Goal: Task Accomplishment & Management: Complete application form

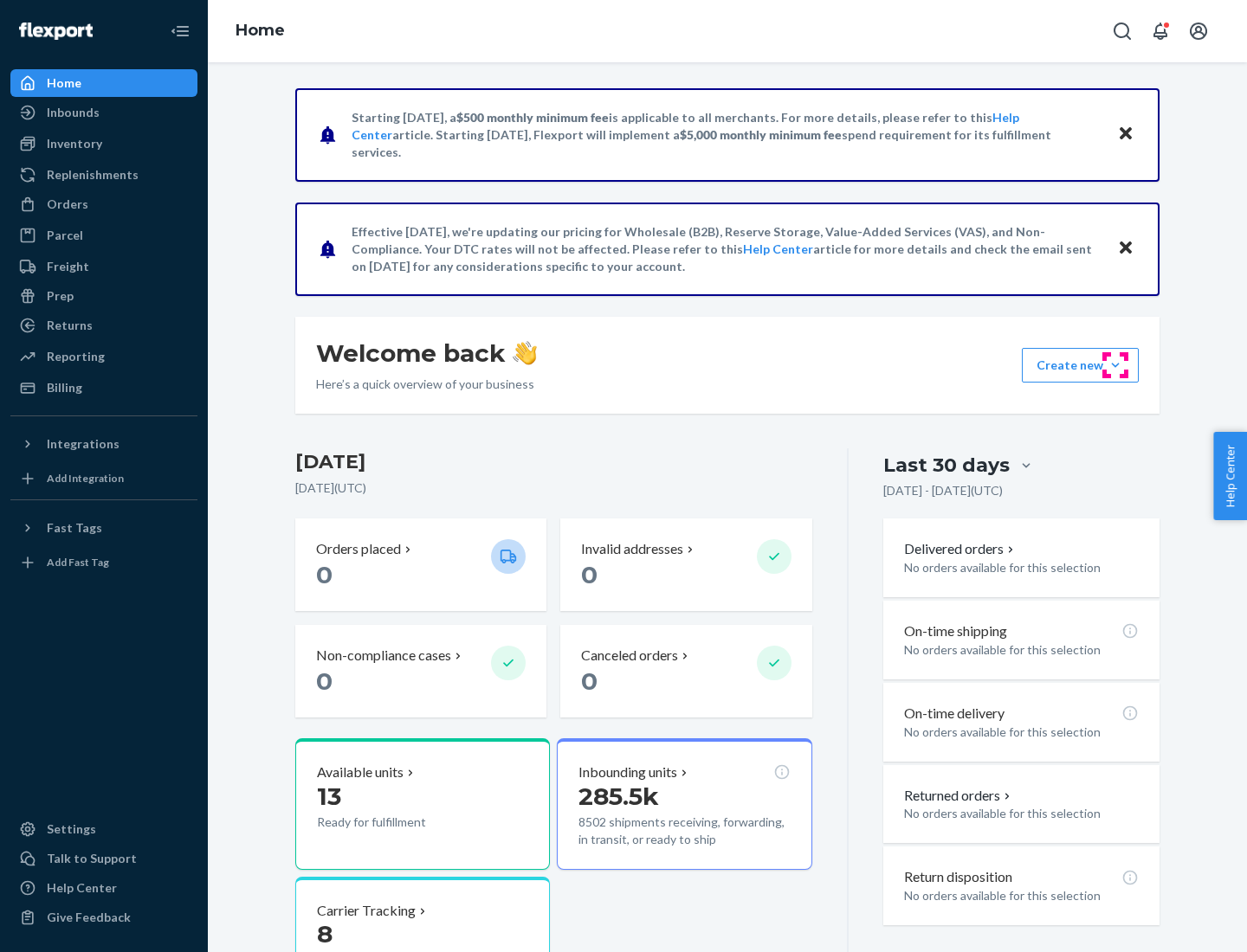
click at [1116, 366] on button "Create new Create new inbound Create new order Create new product" at bounding box center [1080, 366] width 117 height 35
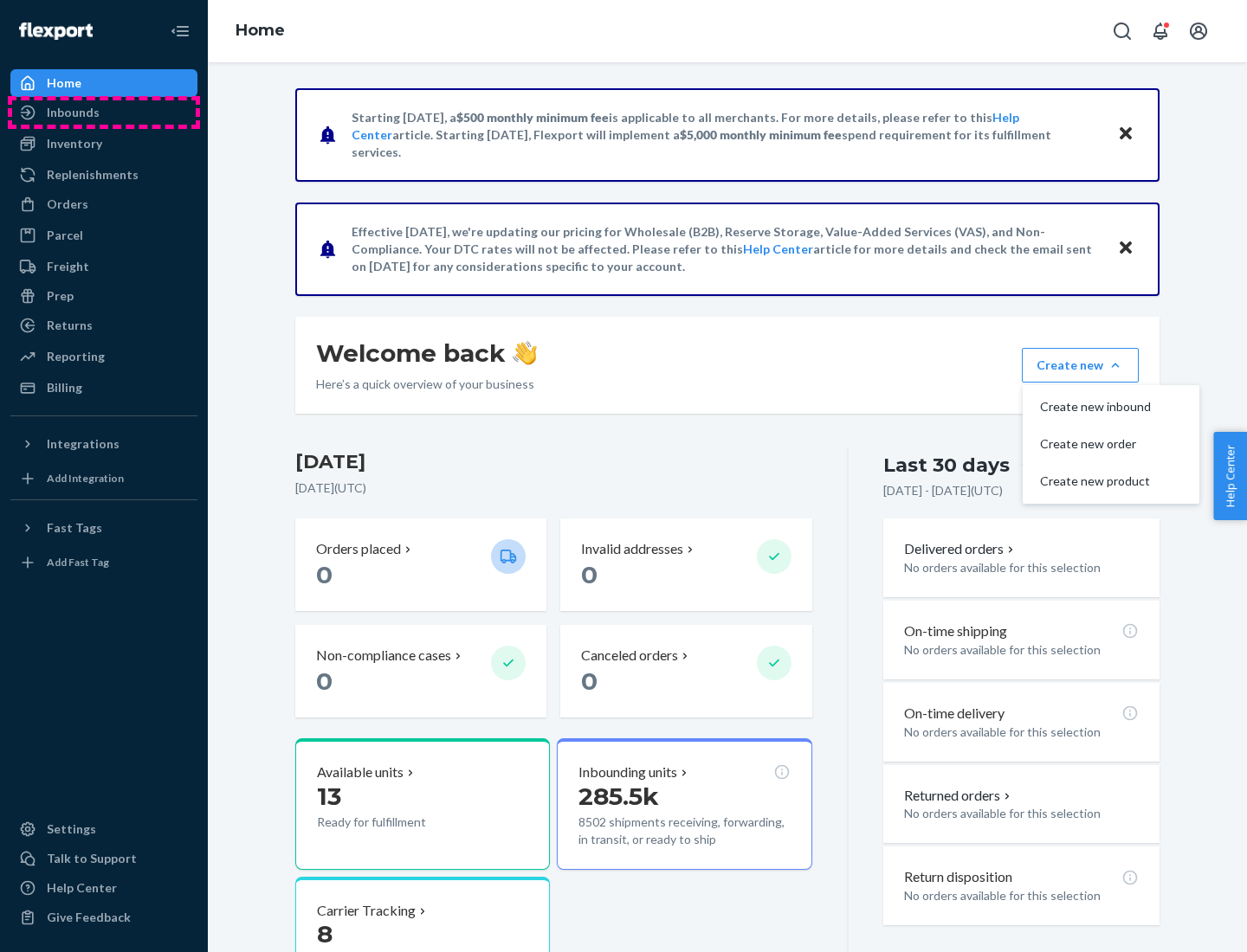
click at [104, 113] on div "Inbounds" at bounding box center [103, 113] width 184 height 24
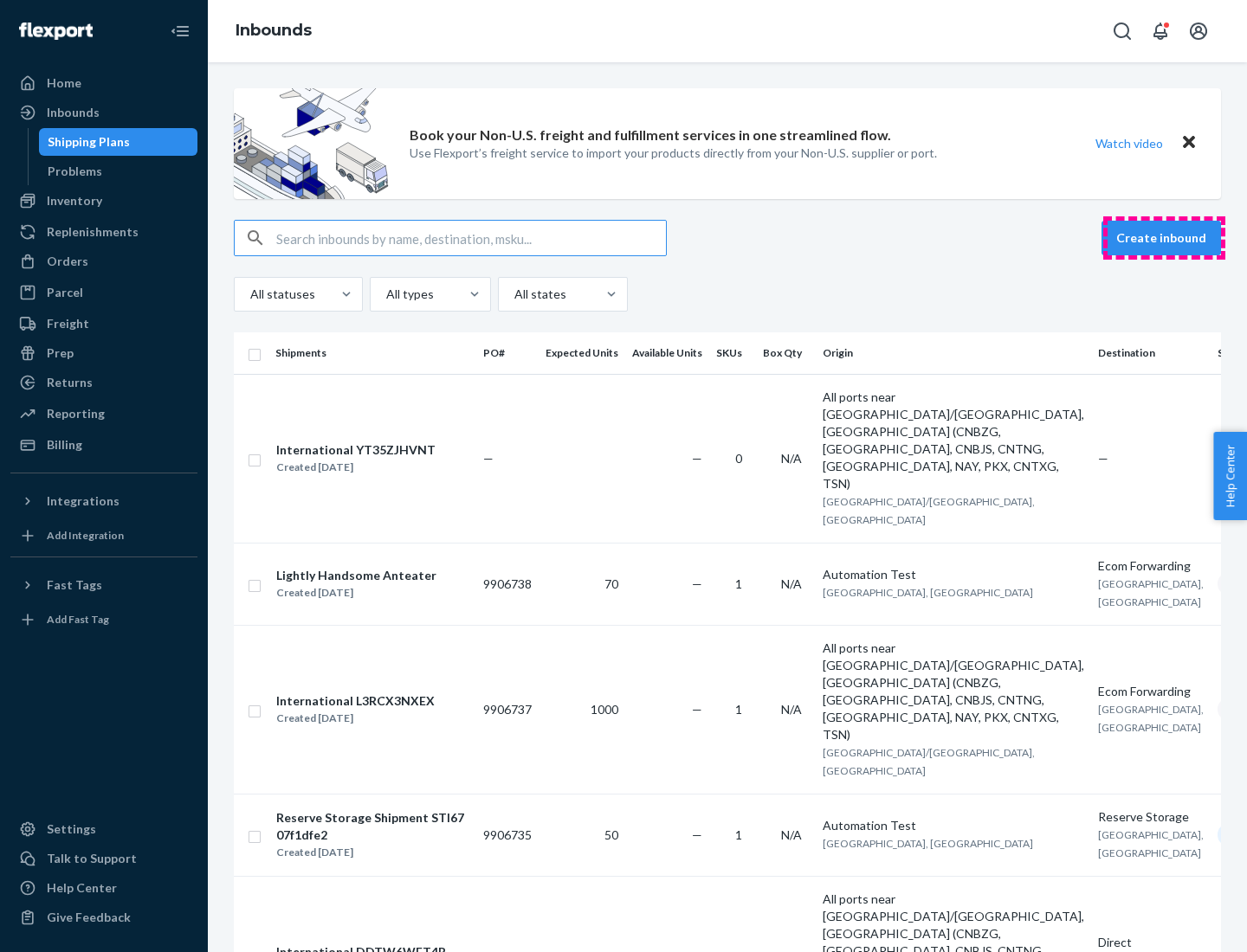
click at [1164, 238] on button "Create inbound" at bounding box center [1161, 238] width 119 height 35
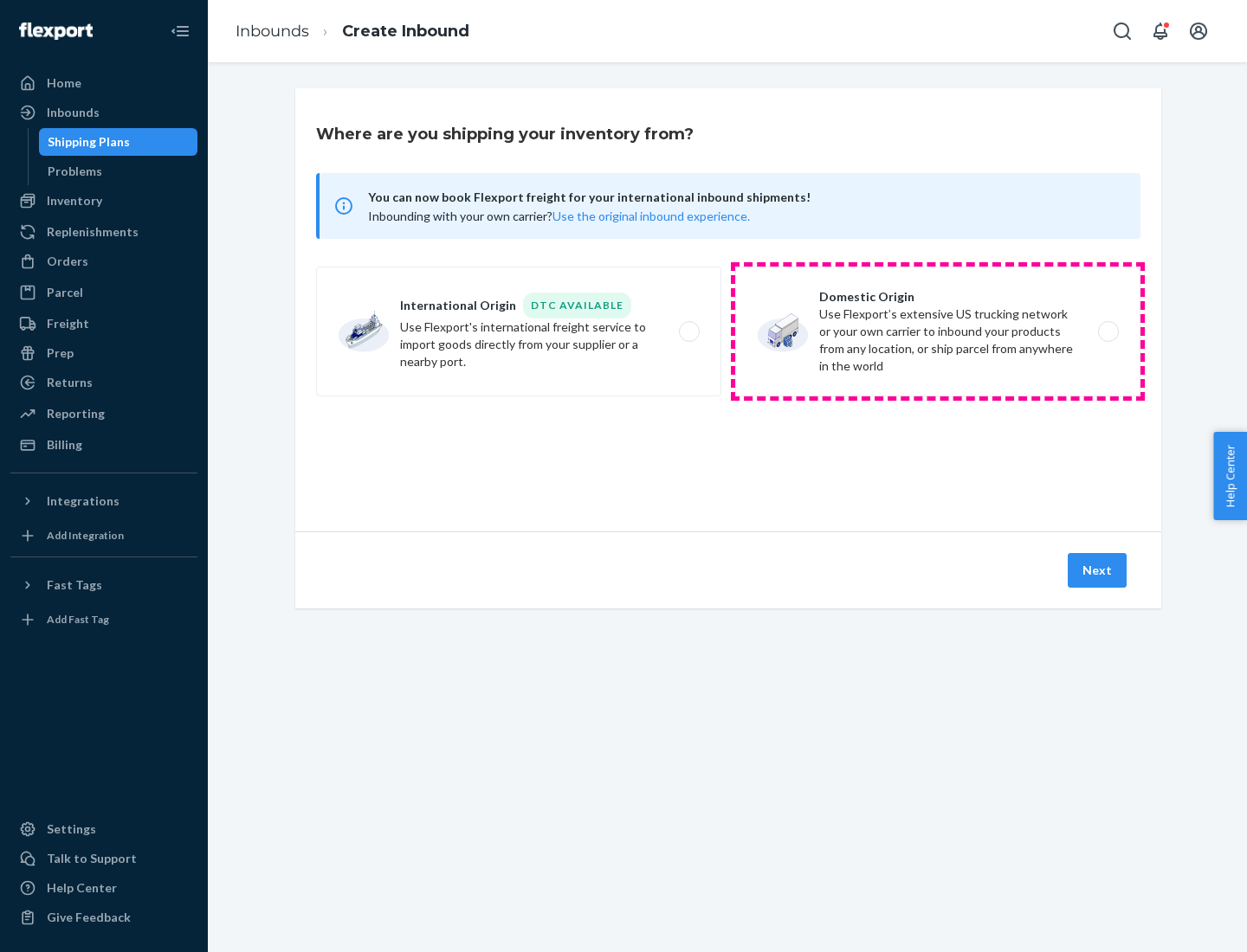
click at [938, 331] on label "Domestic Origin Use Flexport’s extensive US trucking network or your own carrie…" at bounding box center [938, 331] width 406 height 130
click at [1108, 331] on input "Domestic Origin Use Flexport’s extensive US trucking network or your own carrie…" at bounding box center [1113, 331] width 11 height 11
radio input "true"
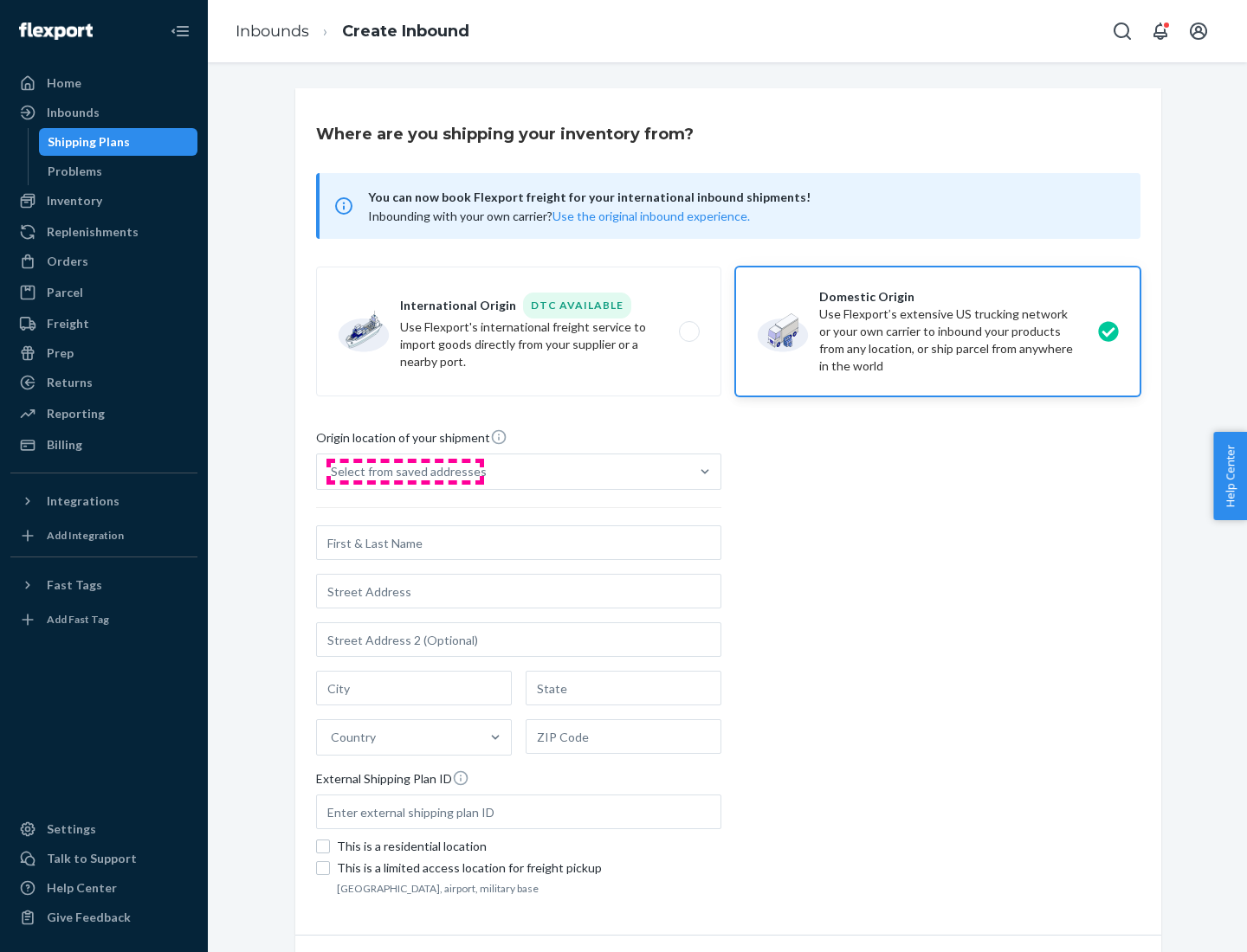
click at [405, 472] on div "Select from saved addresses" at bounding box center [408, 472] width 156 height 18
click at [333, 472] on input "Select from saved addresses" at bounding box center [332, 472] width 2 height 18
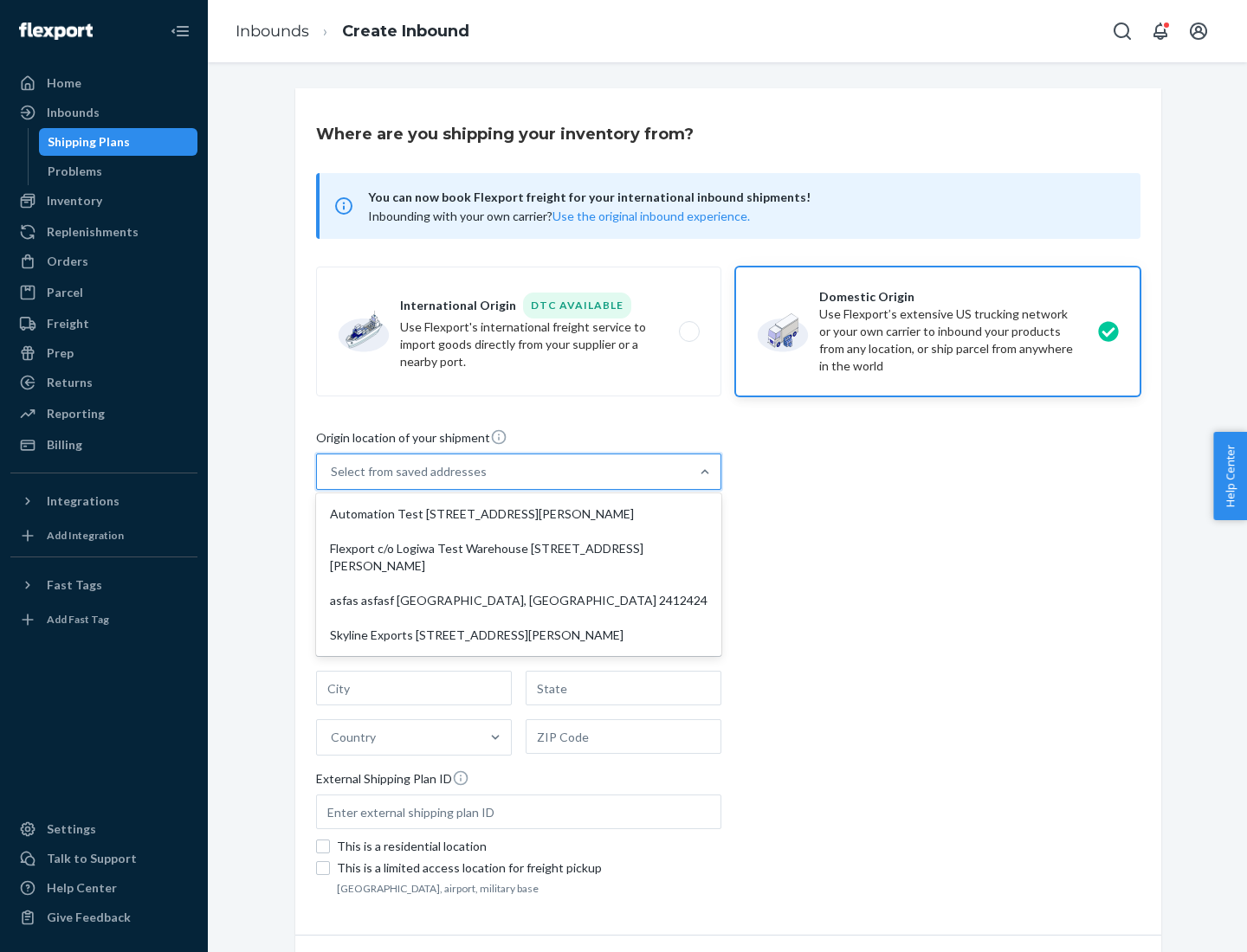
scroll to position [7, 0]
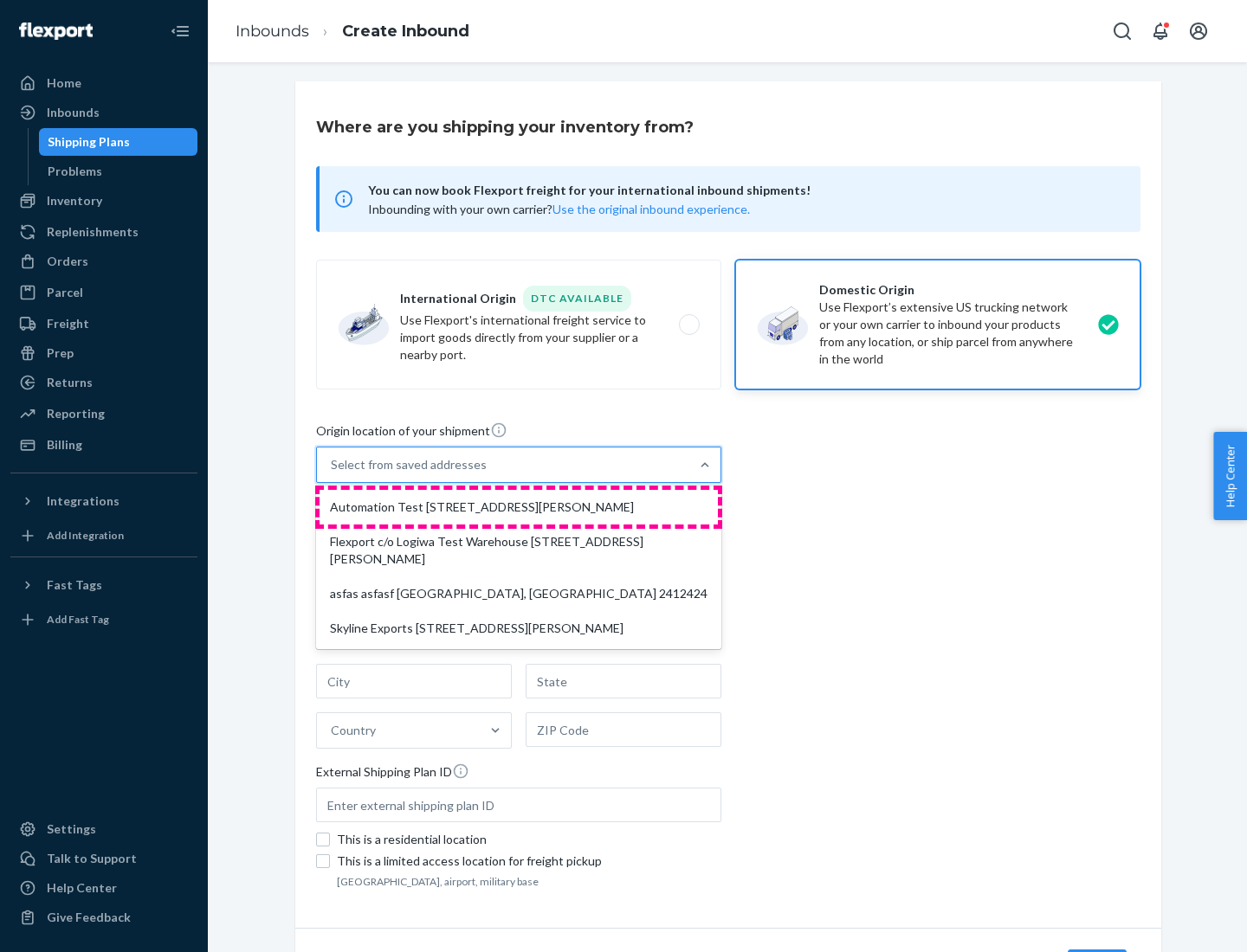
click at [519, 507] on div "Automation Test [STREET_ADDRESS][PERSON_NAME]" at bounding box center [518, 508] width 398 height 35
click at [333, 474] on input "option Automation Test [STREET_ADDRESS][PERSON_NAME] focused, 1 of 4. 4 results…" at bounding box center [332, 464] width 2 height 18
type input "Automation Test"
type input "9th Floor"
type input "[GEOGRAPHIC_DATA]"
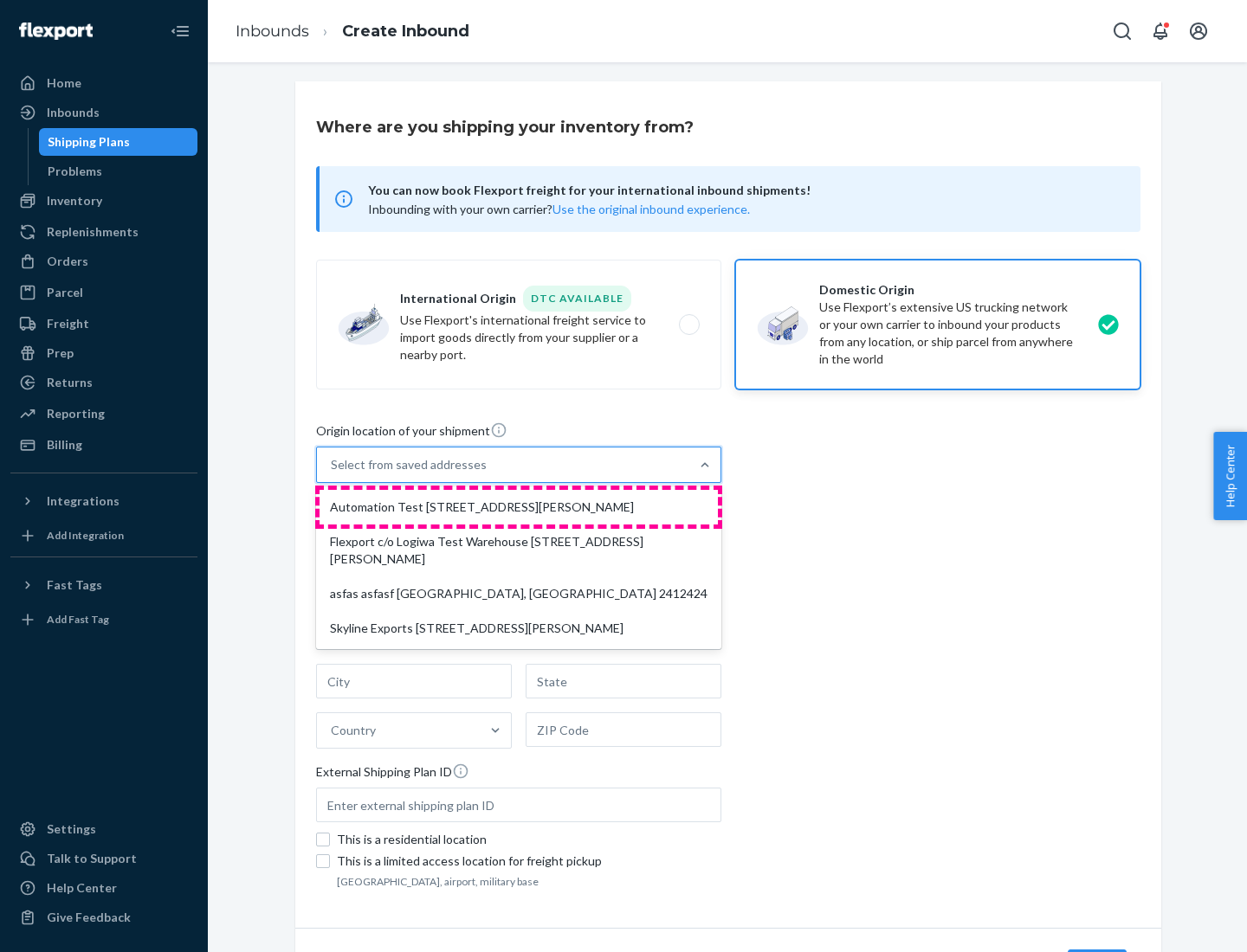
type input "CA"
type input "94104"
type input "[STREET_ADDRESS][PERSON_NAME]"
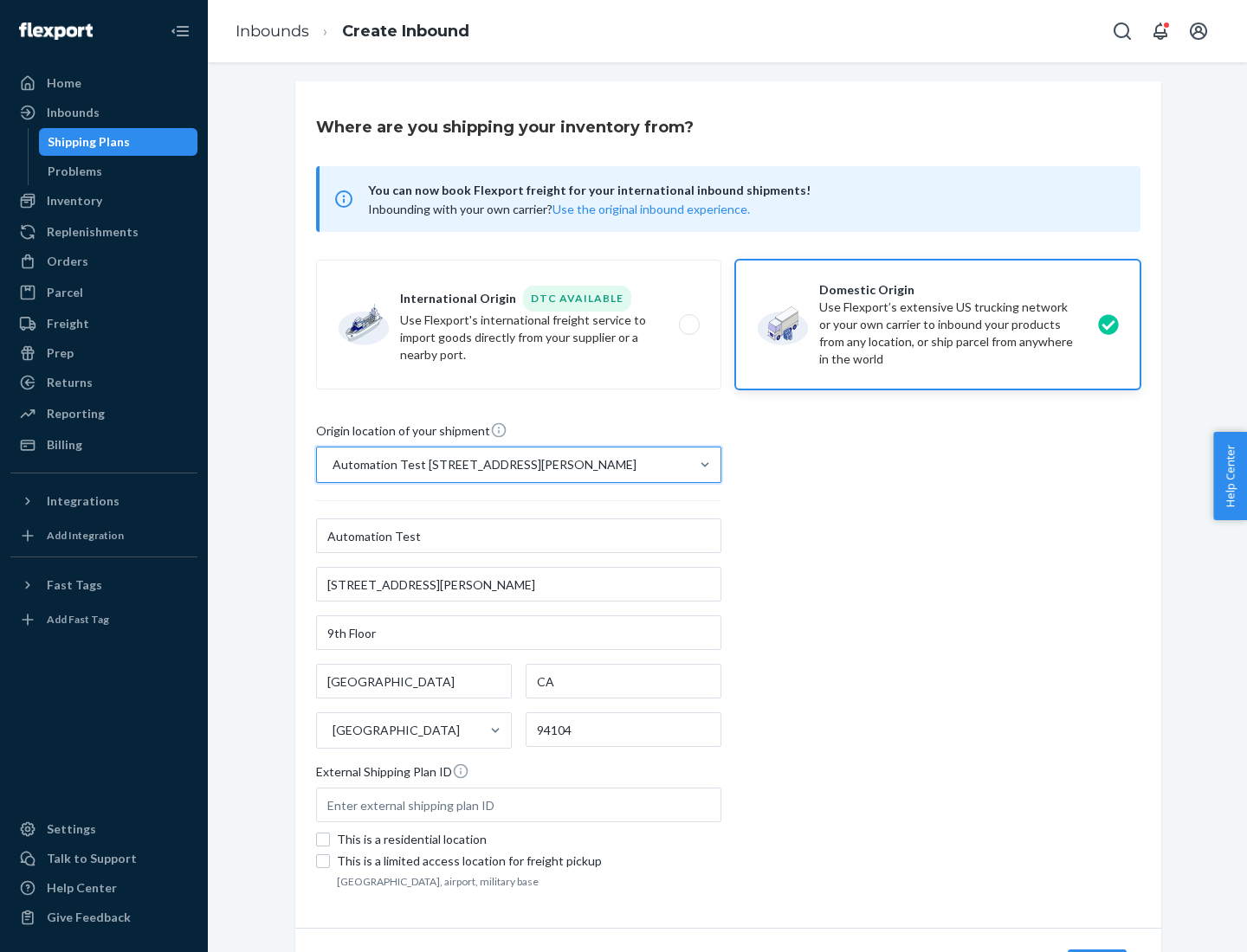
scroll to position [102, 0]
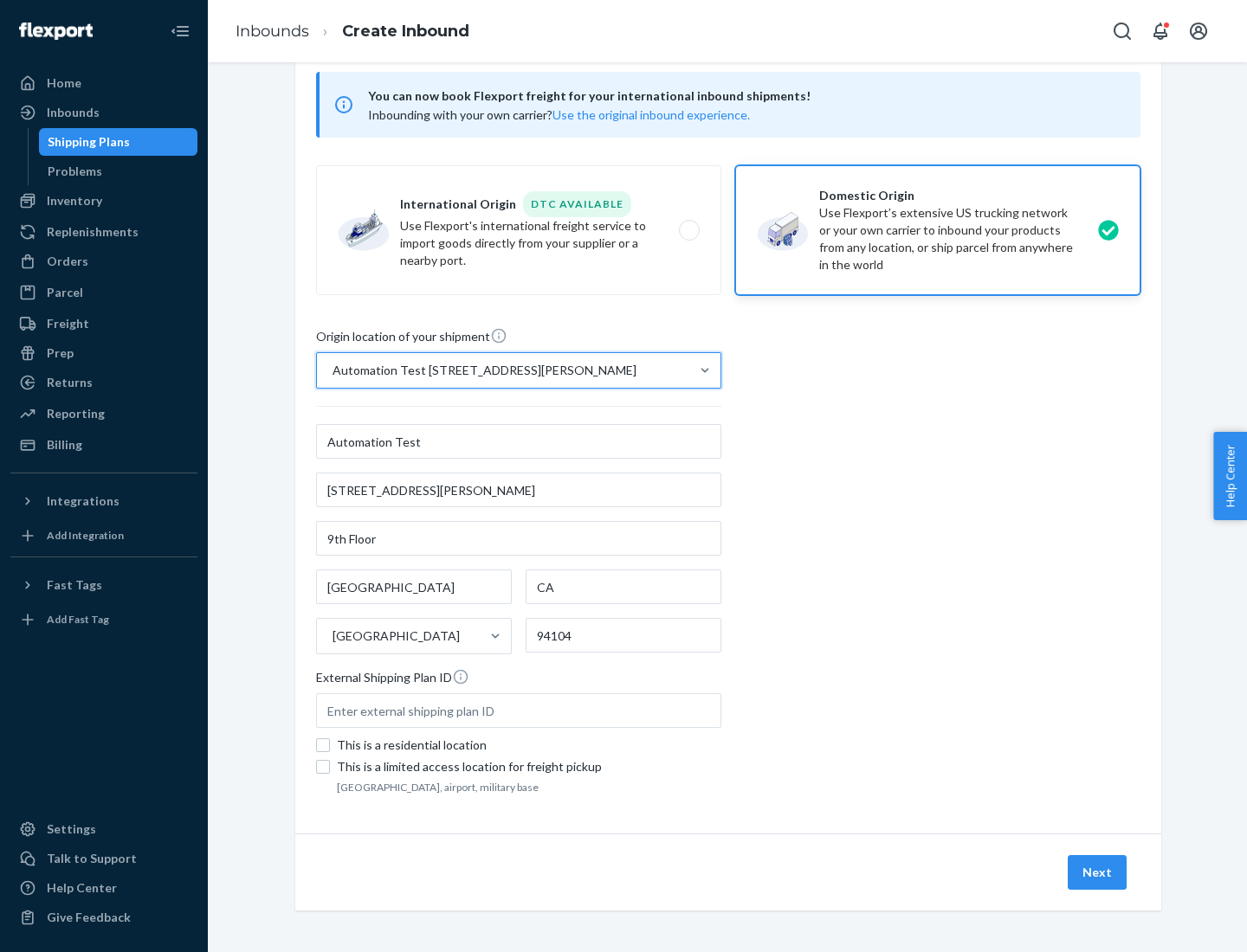
click at [1098, 873] on button "Next" at bounding box center [1097, 873] width 59 height 35
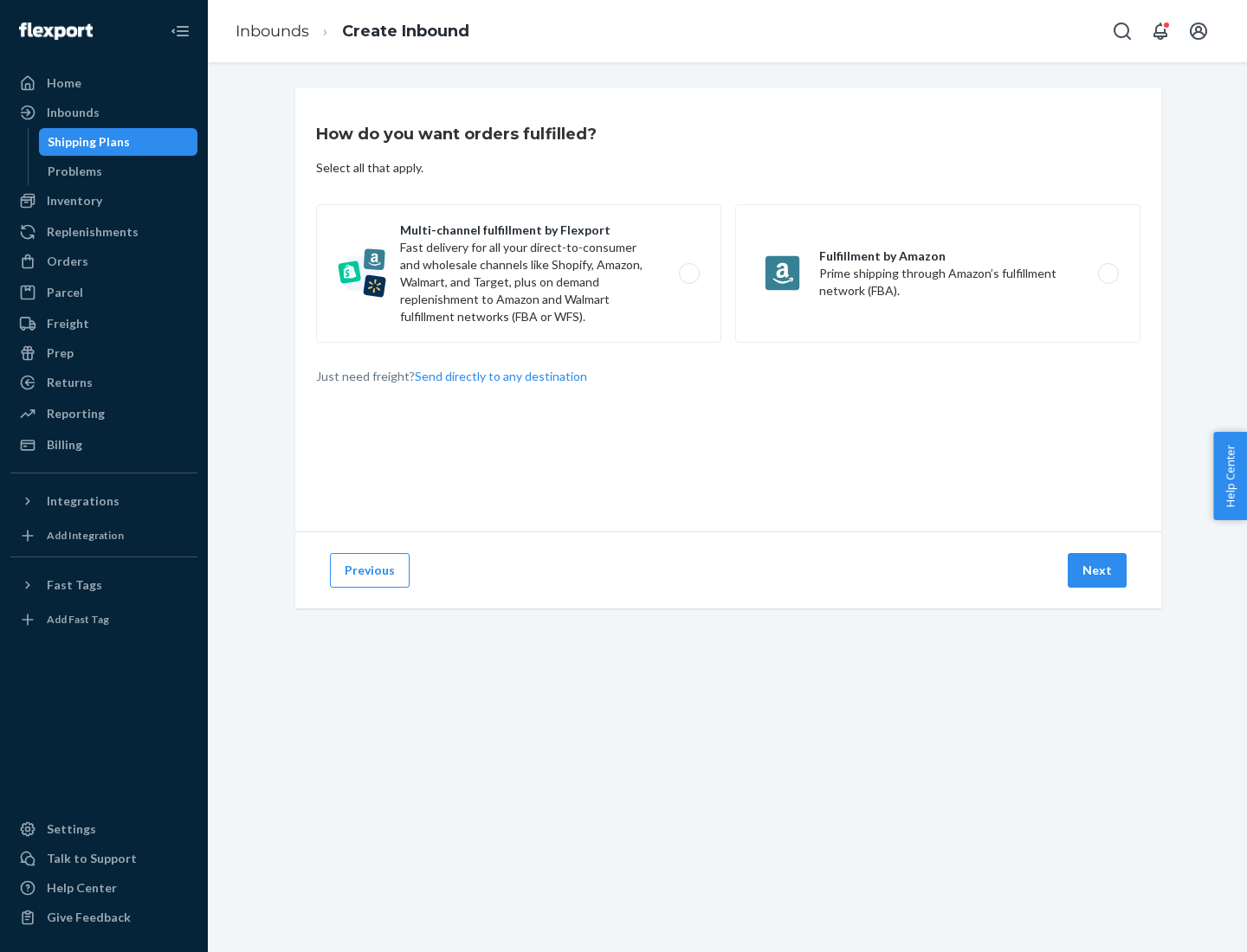
click at [519, 273] on label "Multi-channel fulfillment by Flexport Fast delivery for all your direct-to-cons…" at bounding box center [518, 273] width 406 height 139
click at [688, 273] on input "Multi-channel fulfillment by Flexport Fast delivery for all your direct-to-cons…" at bounding box center [694, 274] width 11 height 11
radio input "true"
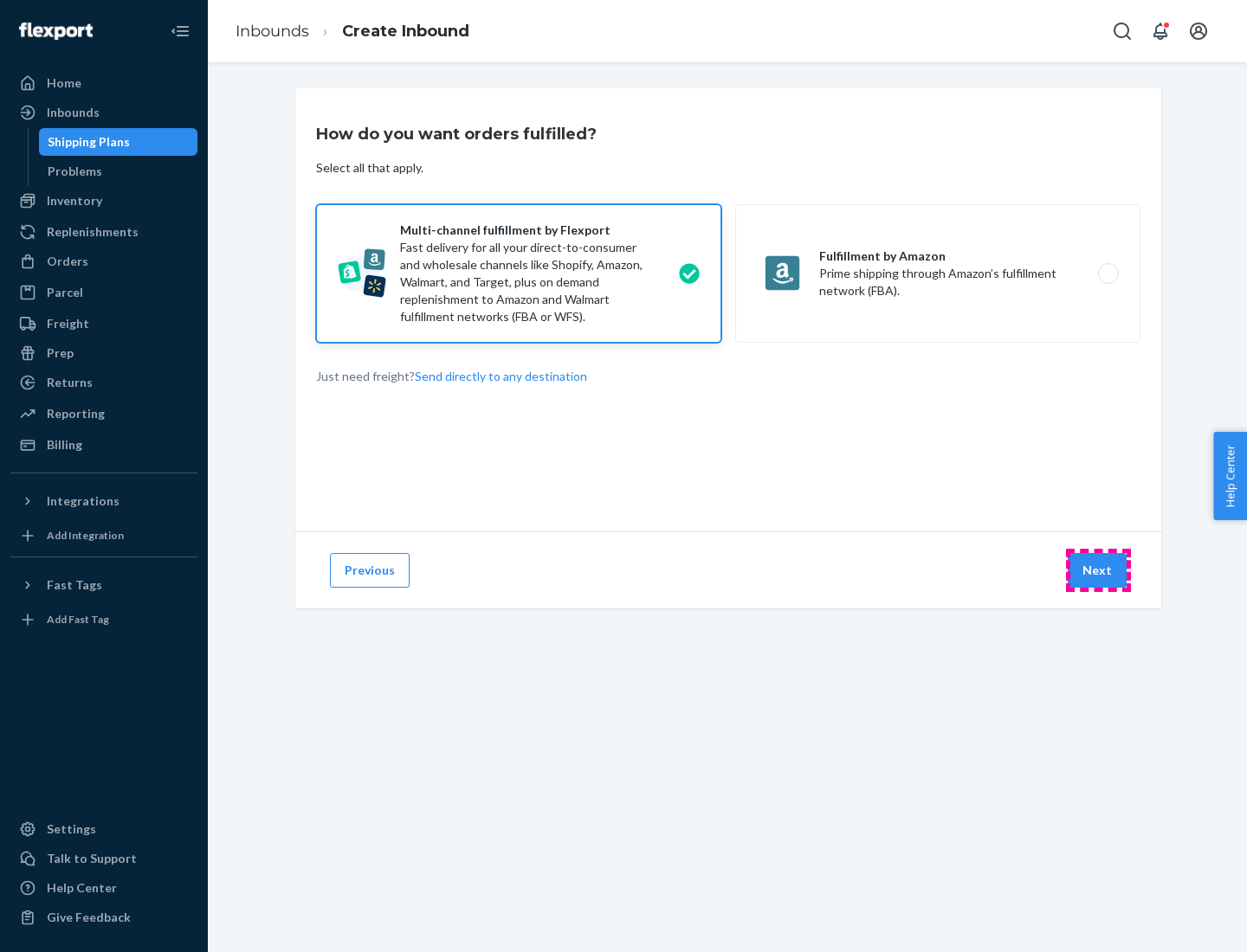
click at [1098, 571] on button "Next" at bounding box center [1097, 571] width 59 height 35
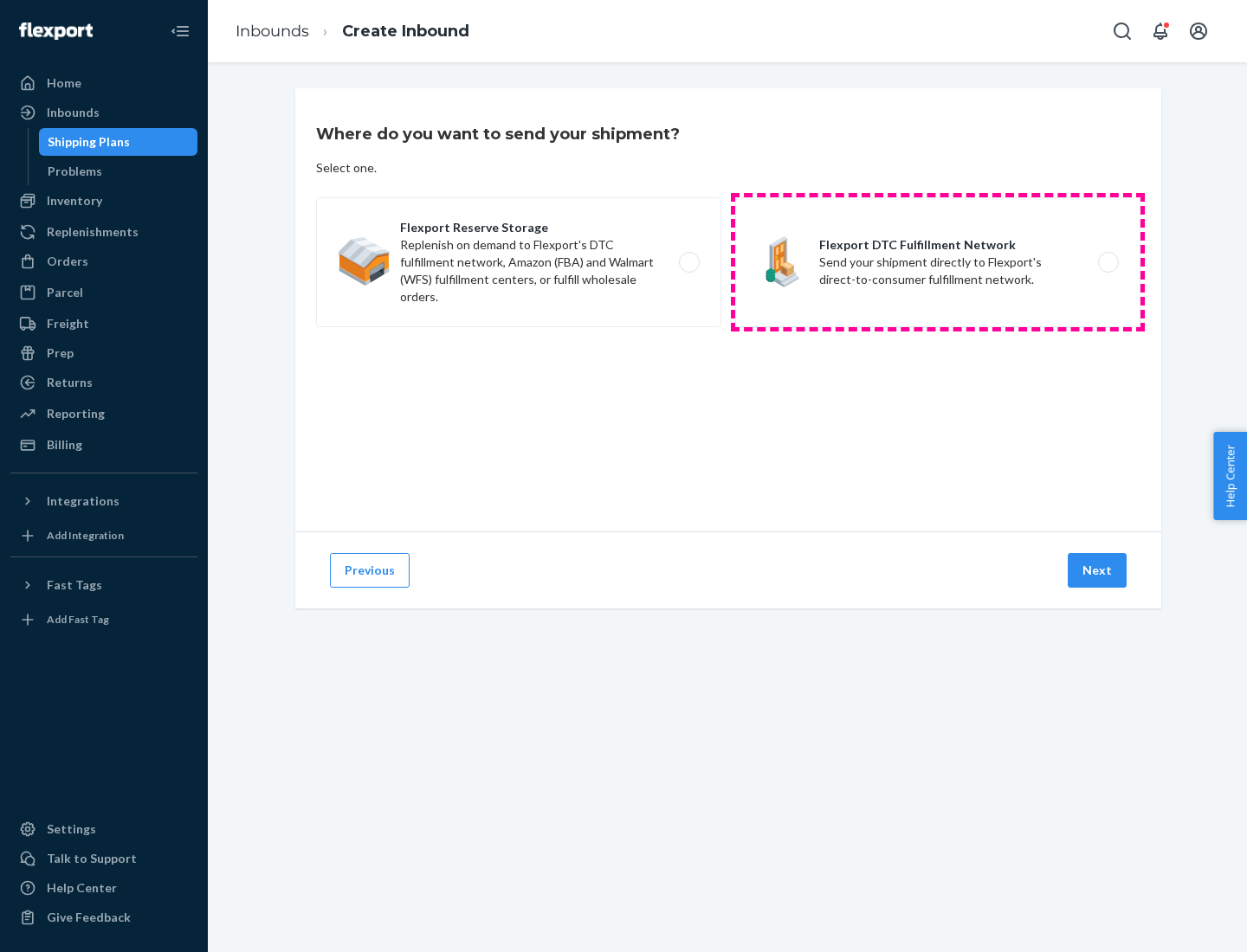
click at [938, 262] on label "Flexport DTC Fulfillment Network Send your shipment directly to Flexport's dire…" at bounding box center [938, 262] width 406 height 130
click at [1108, 262] on input "Flexport DTC Fulfillment Network Send your shipment directly to Flexport's dire…" at bounding box center [1113, 262] width 11 height 11
radio input "true"
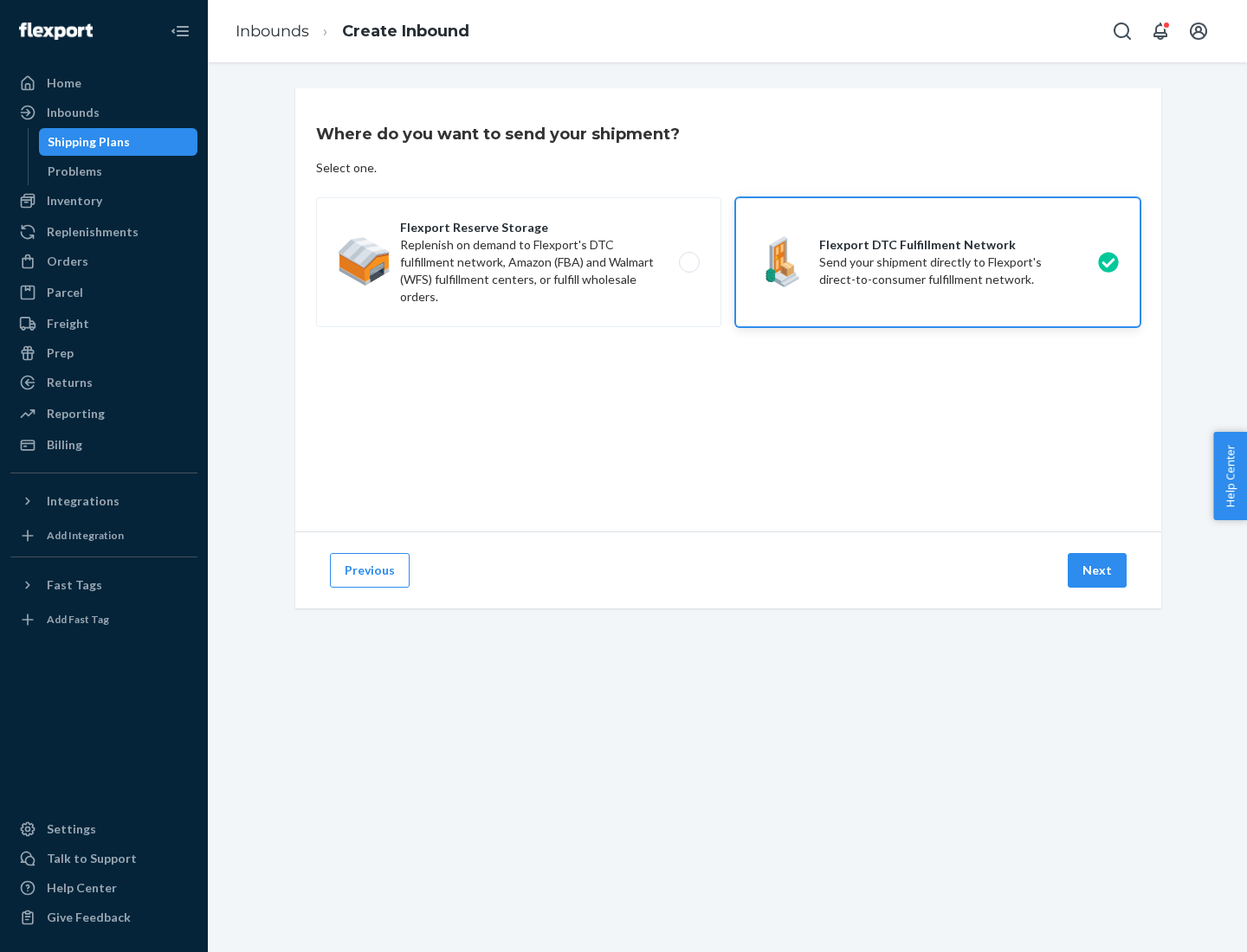
click at [1098, 571] on button "Next" at bounding box center [1097, 571] width 59 height 35
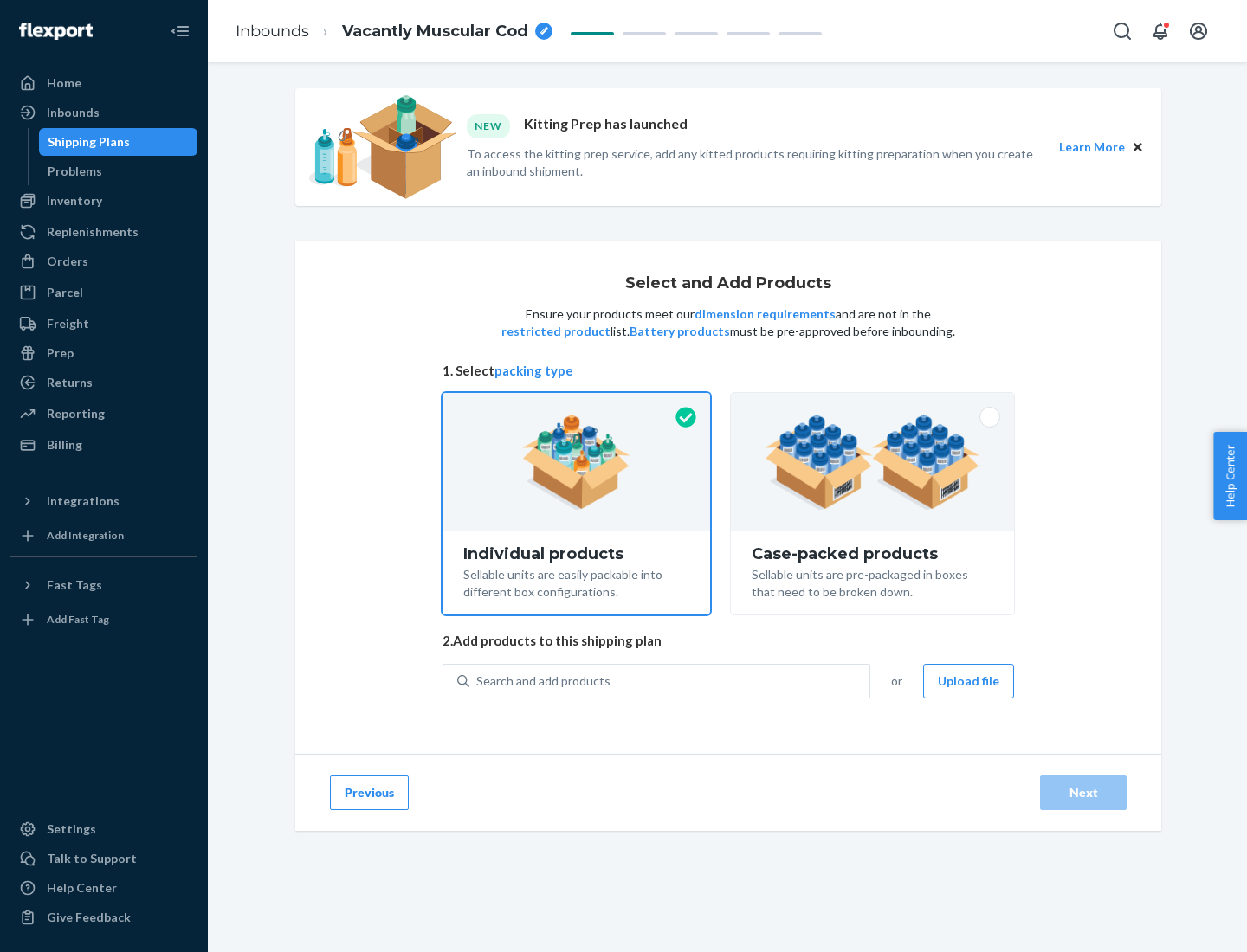
click at [873, 463] on img at bounding box center [872, 462] width 215 height 95
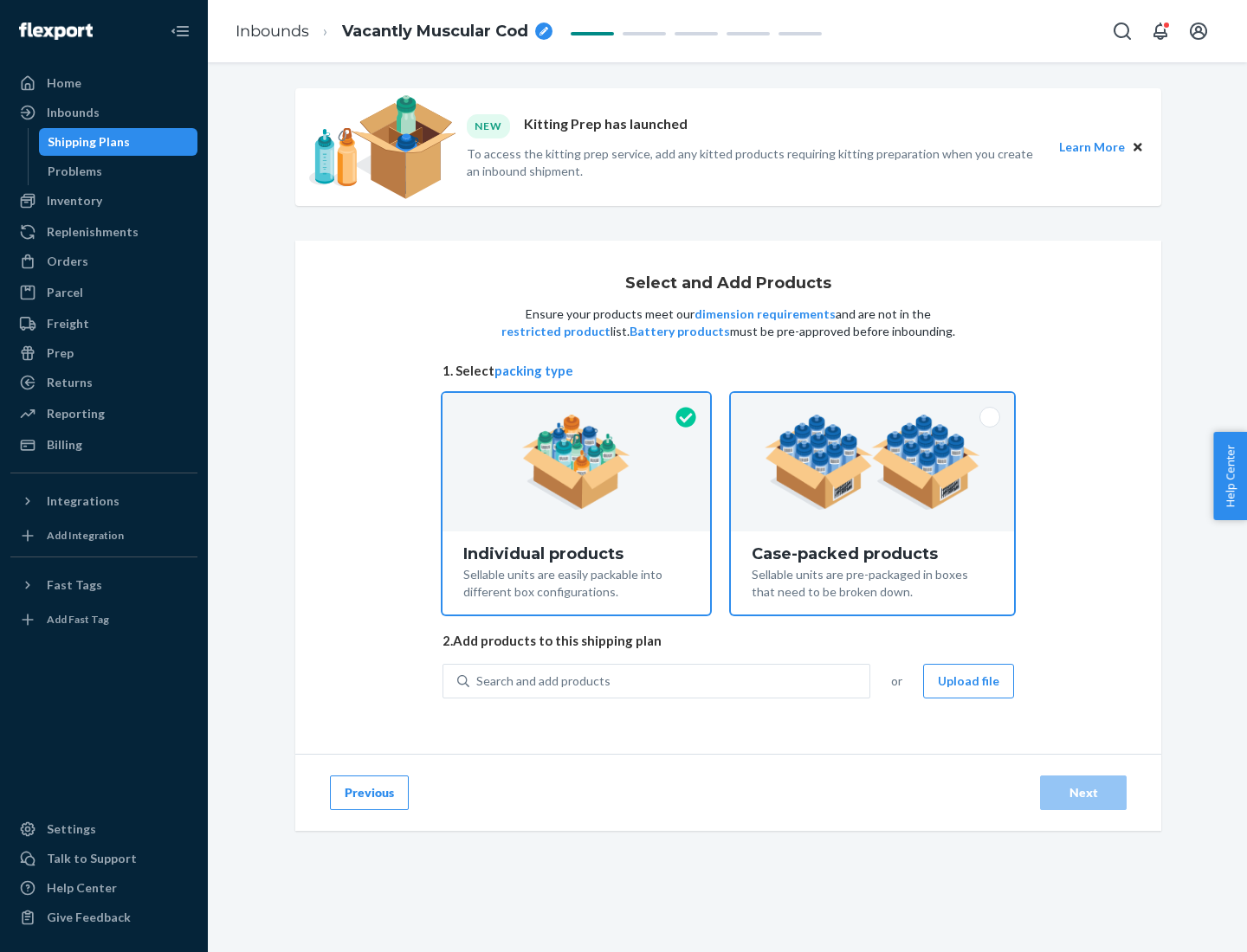
click at [873, 404] on input "Case-packed products Sellable units are pre-packaged in boxes that need to be b…" at bounding box center [873, 399] width 11 height 11
radio input "true"
radio input "false"
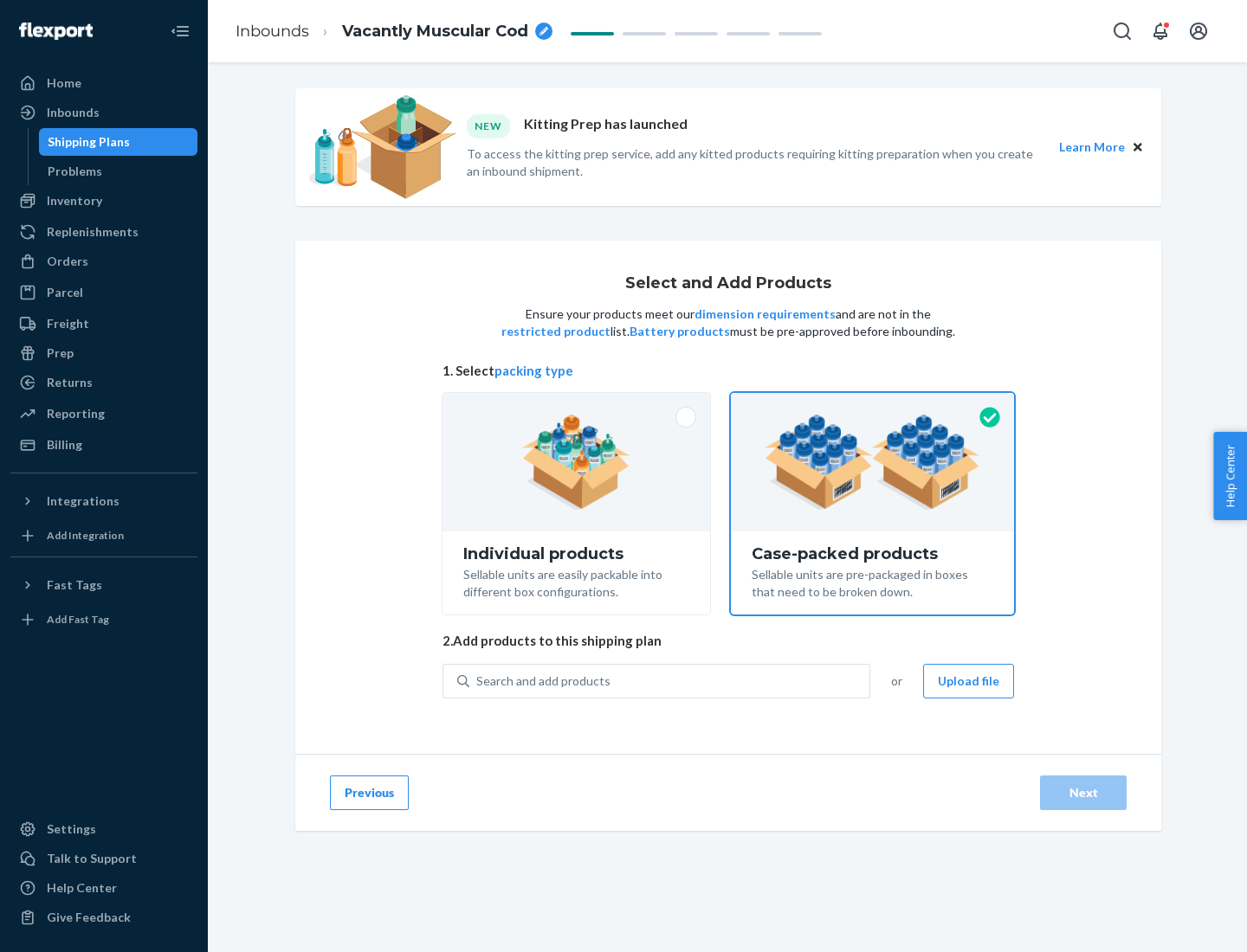
click at [671, 681] on div "Search and add products" at bounding box center [669, 681] width 400 height 31
click at [478, 681] on input "Search and add products" at bounding box center [478, 681] width 2 height 18
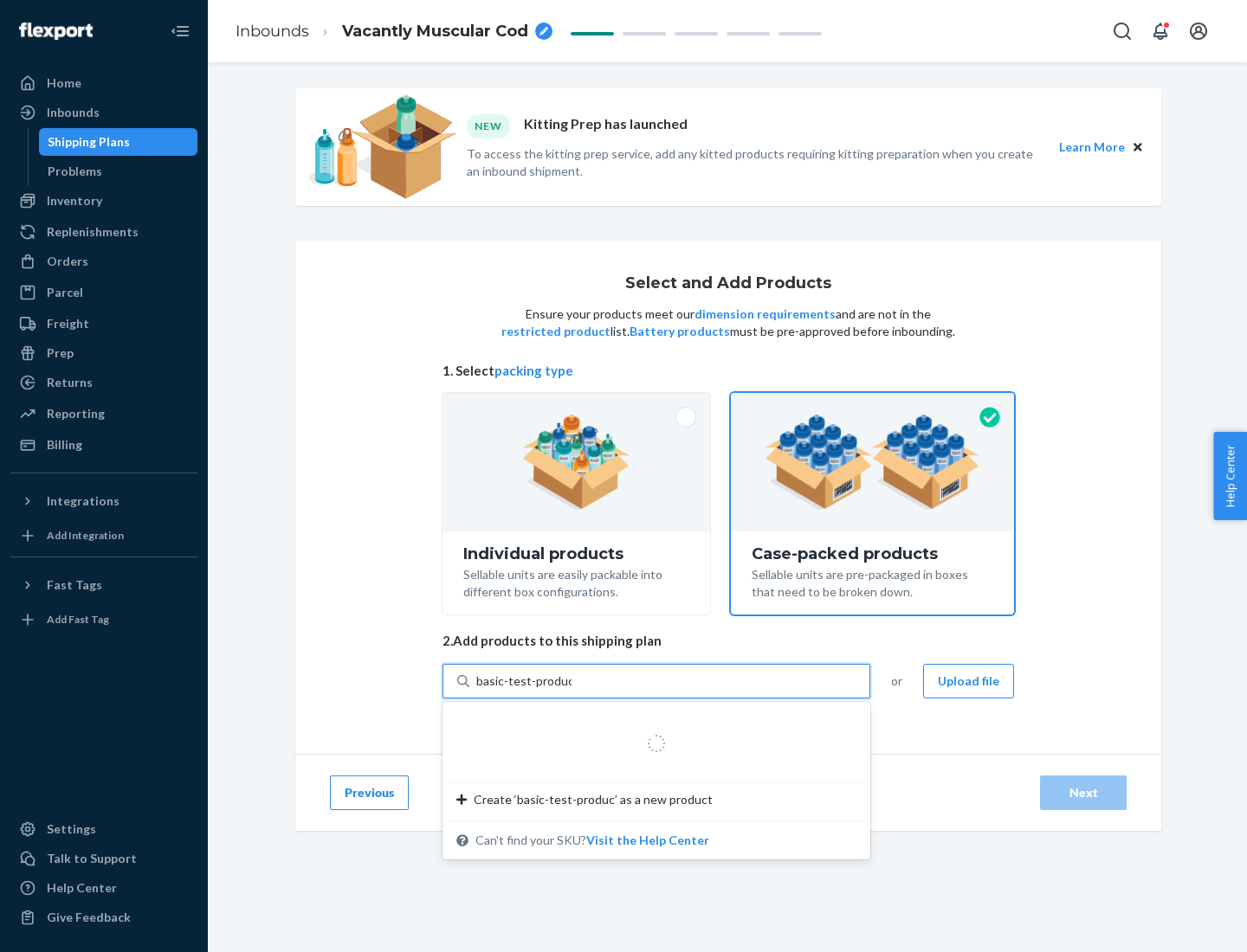
type input "basic-test-product-1"
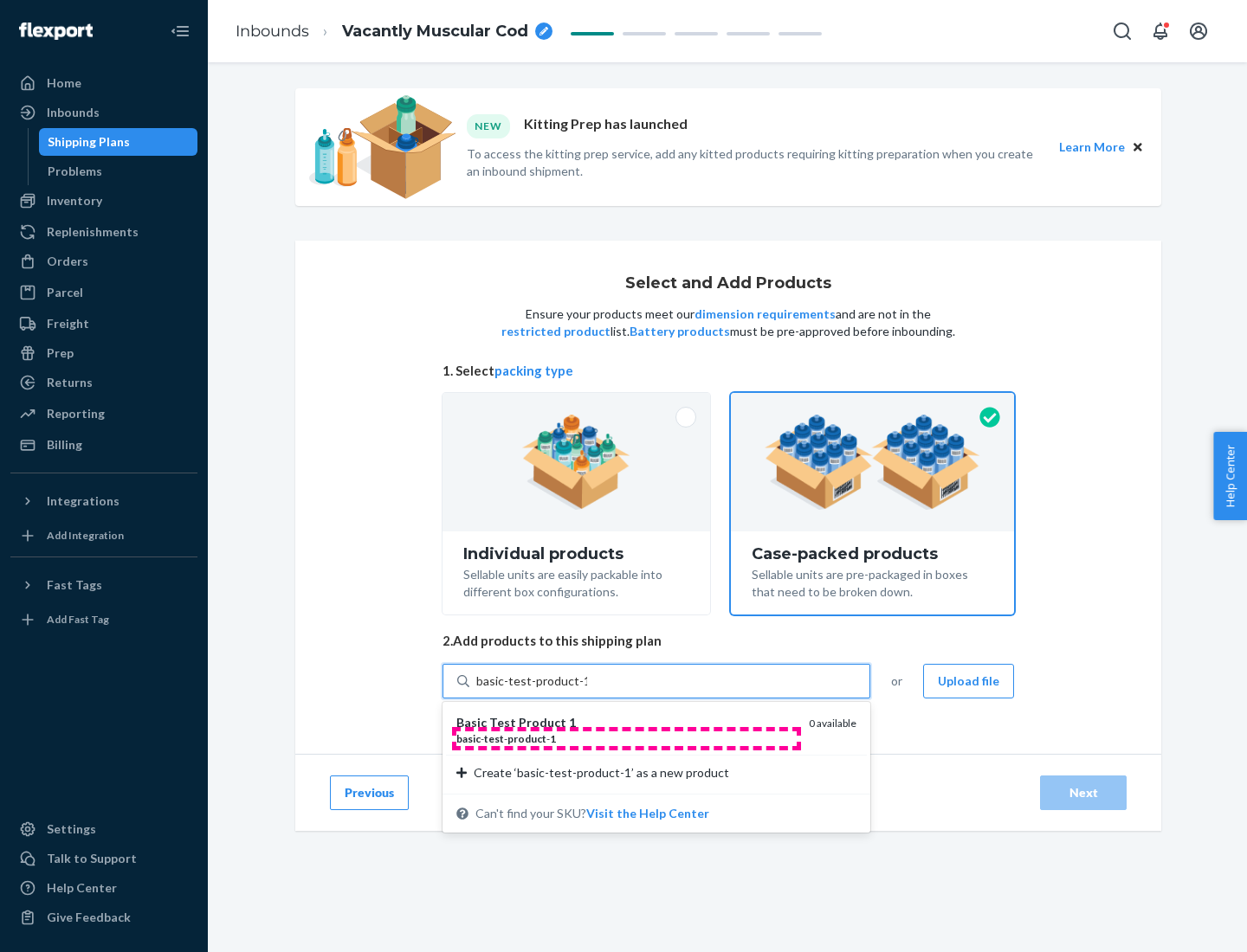
click at [626, 739] on div "basic - test - product - 1" at bounding box center [625, 739] width 339 height 15
click at [587, 690] on input "basic-test-product-1" at bounding box center [532, 681] width 111 height 18
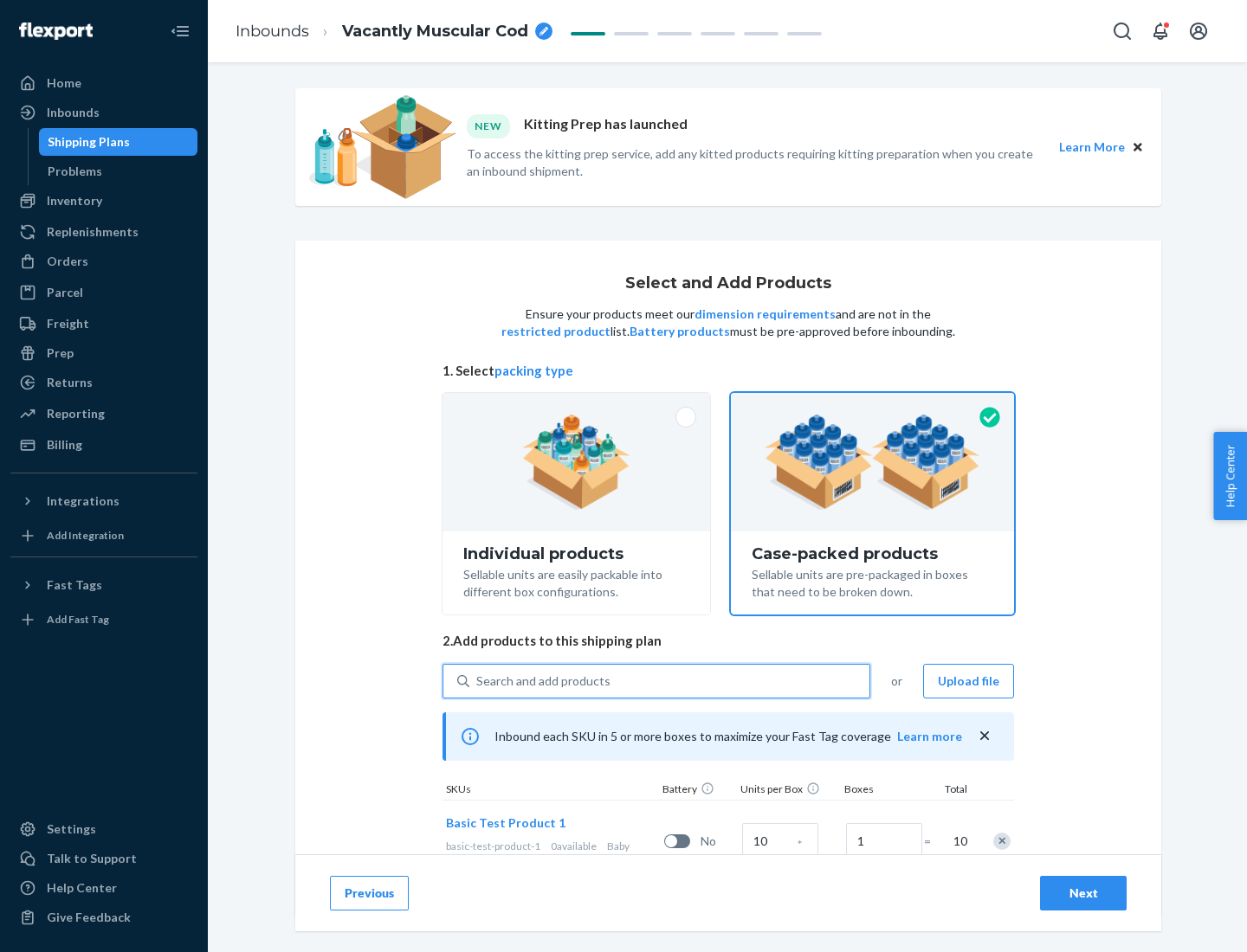
scroll to position [63, 0]
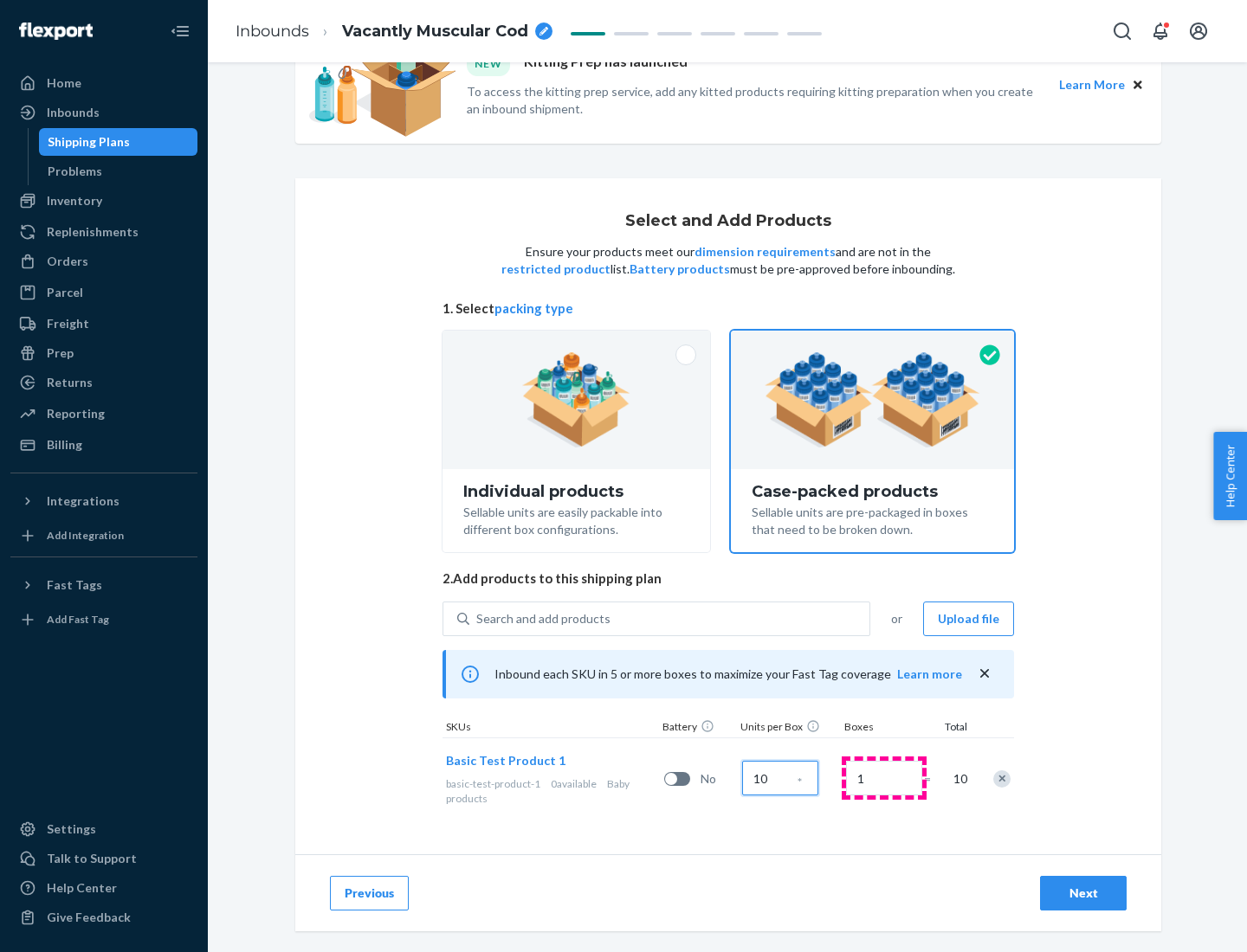
type input "10"
type input "7"
click at [1084, 894] on div "Next" at bounding box center [1084, 893] width 57 height 18
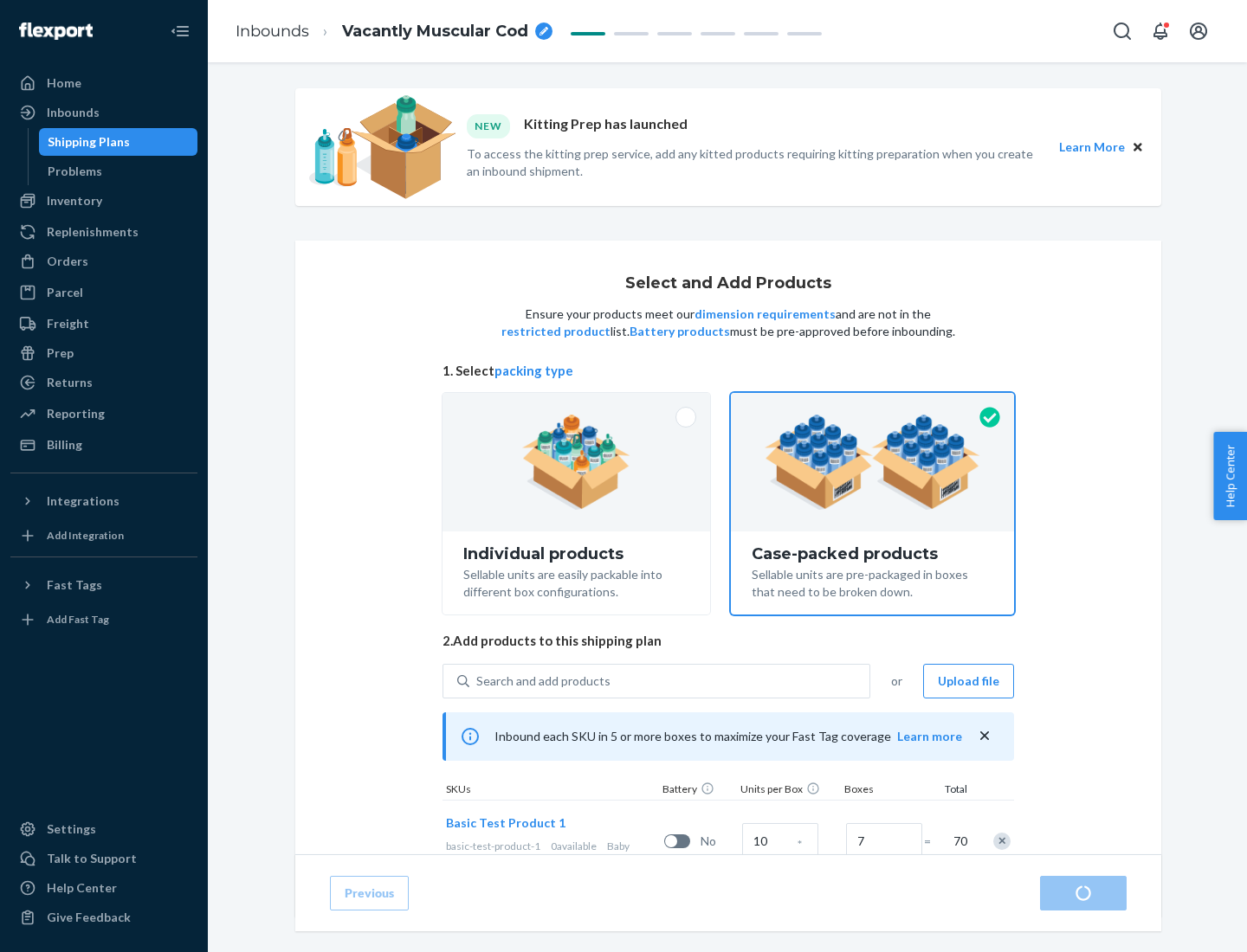
radio input "true"
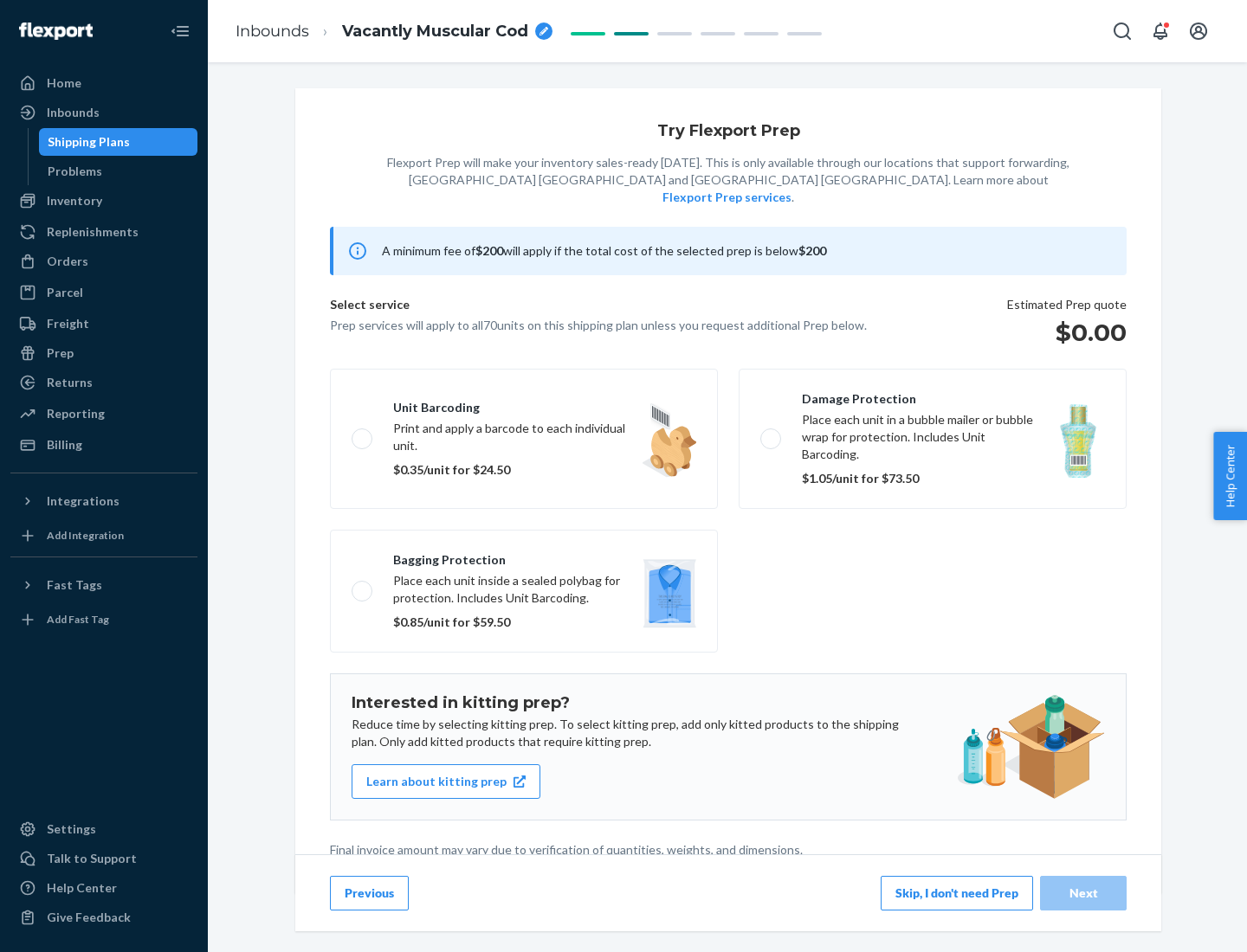
scroll to position [5, 0]
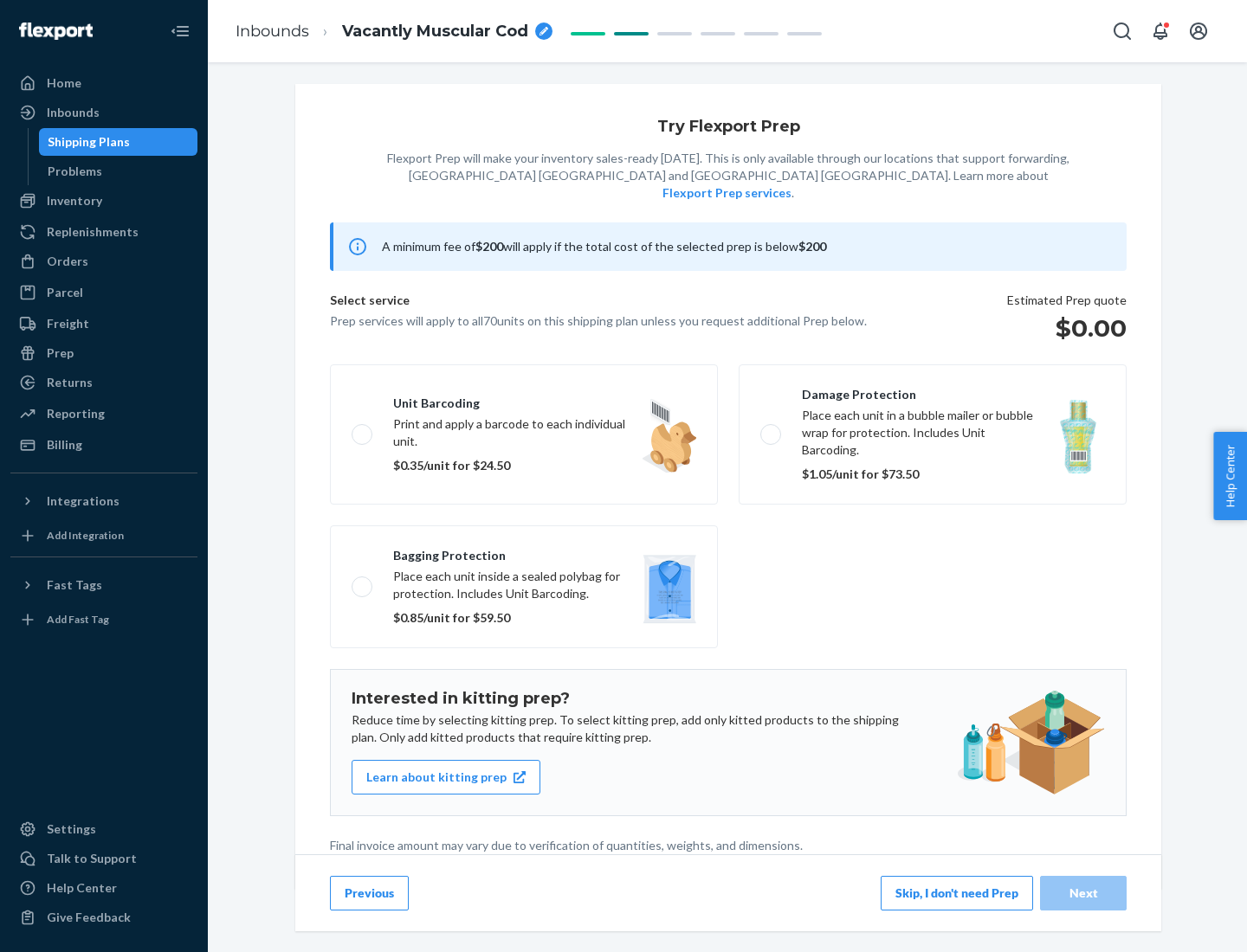
click at [524, 551] on label "Bagging protection Place each unit inside a sealed polybag for protection. Incl…" at bounding box center [524, 586] width 388 height 123
click at [363, 581] on input "Bagging protection Place each unit inside a sealed polybag for protection. Incl…" at bounding box center [357, 586] width 11 height 11
checkbox input "true"
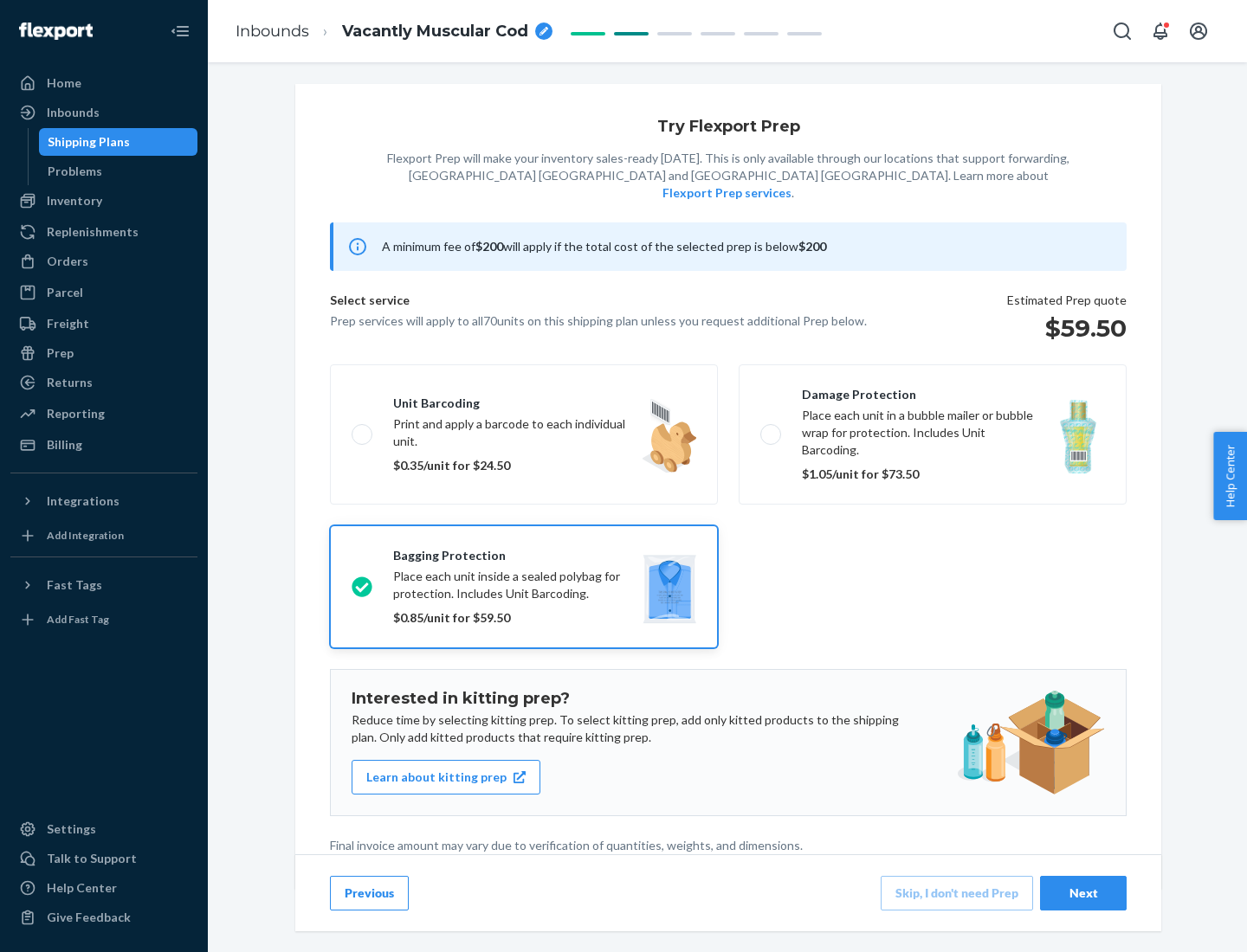
click at [1084, 893] on div "Next" at bounding box center [1084, 893] width 57 height 18
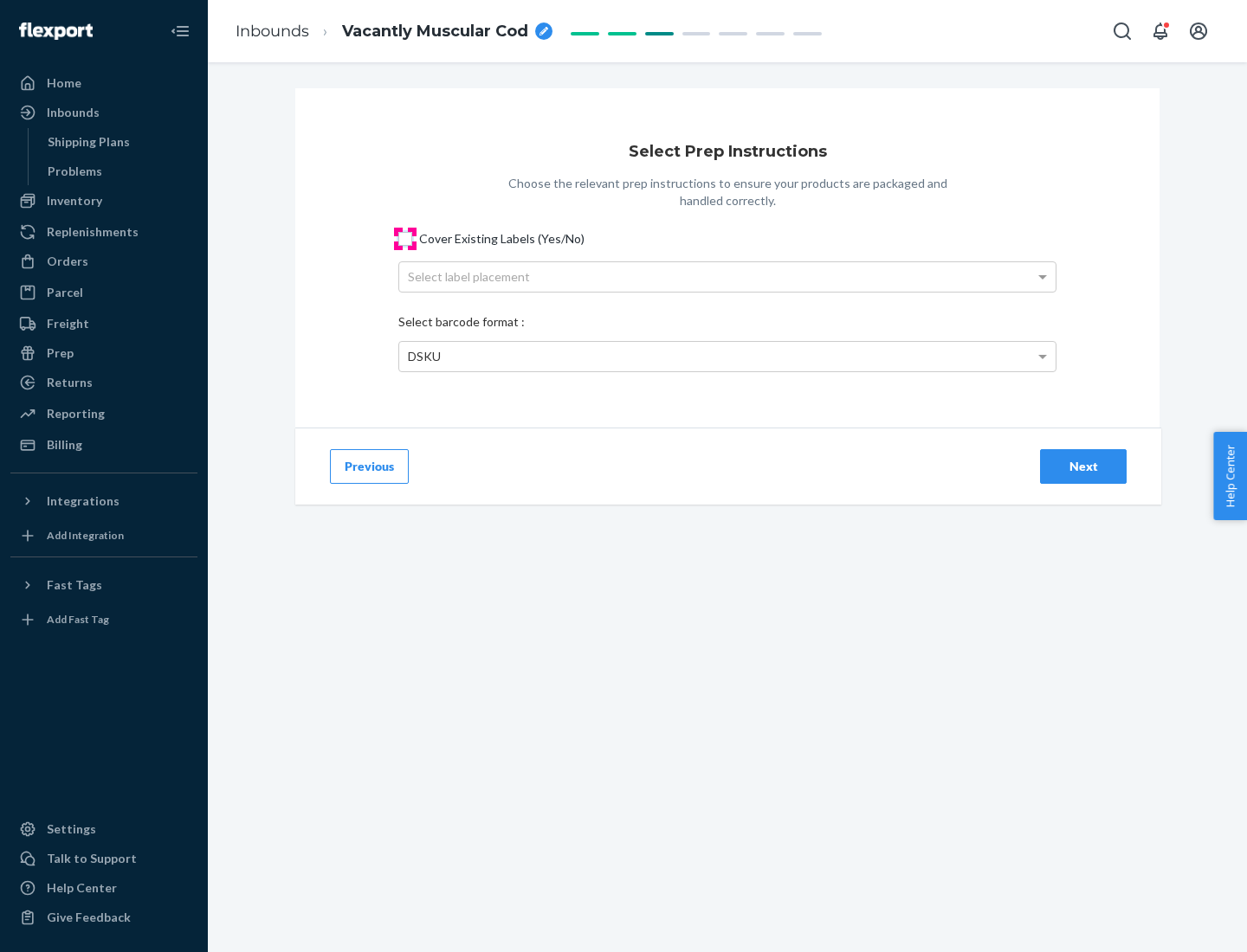
click at [406, 238] on input "Cover Existing Labels (Yes/No)" at bounding box center [405, 238] width 14 height 14
checkbox input "true"
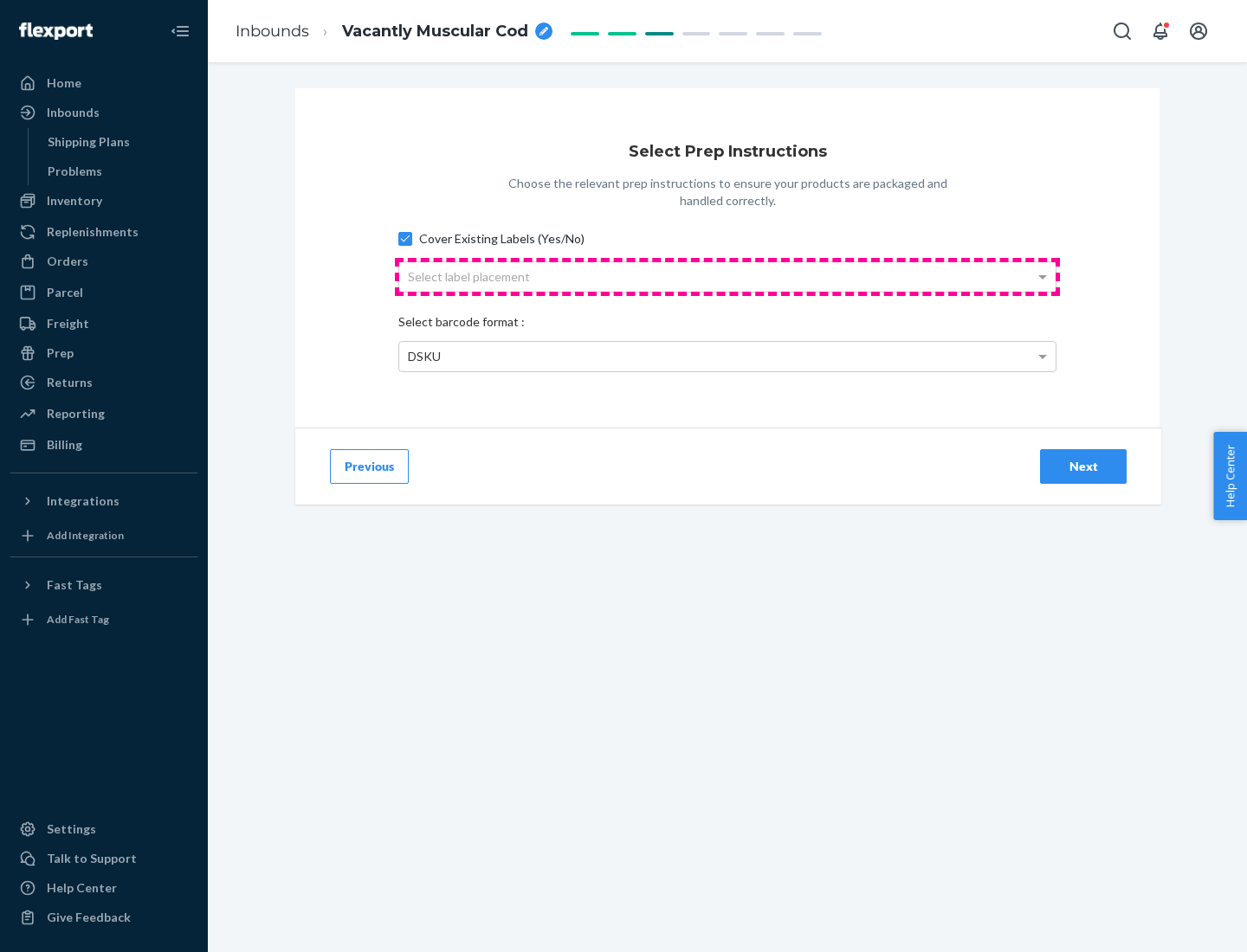
click at [728, 276] on div "Select label placement" at bounding box center [727, 277] width 657 height 30
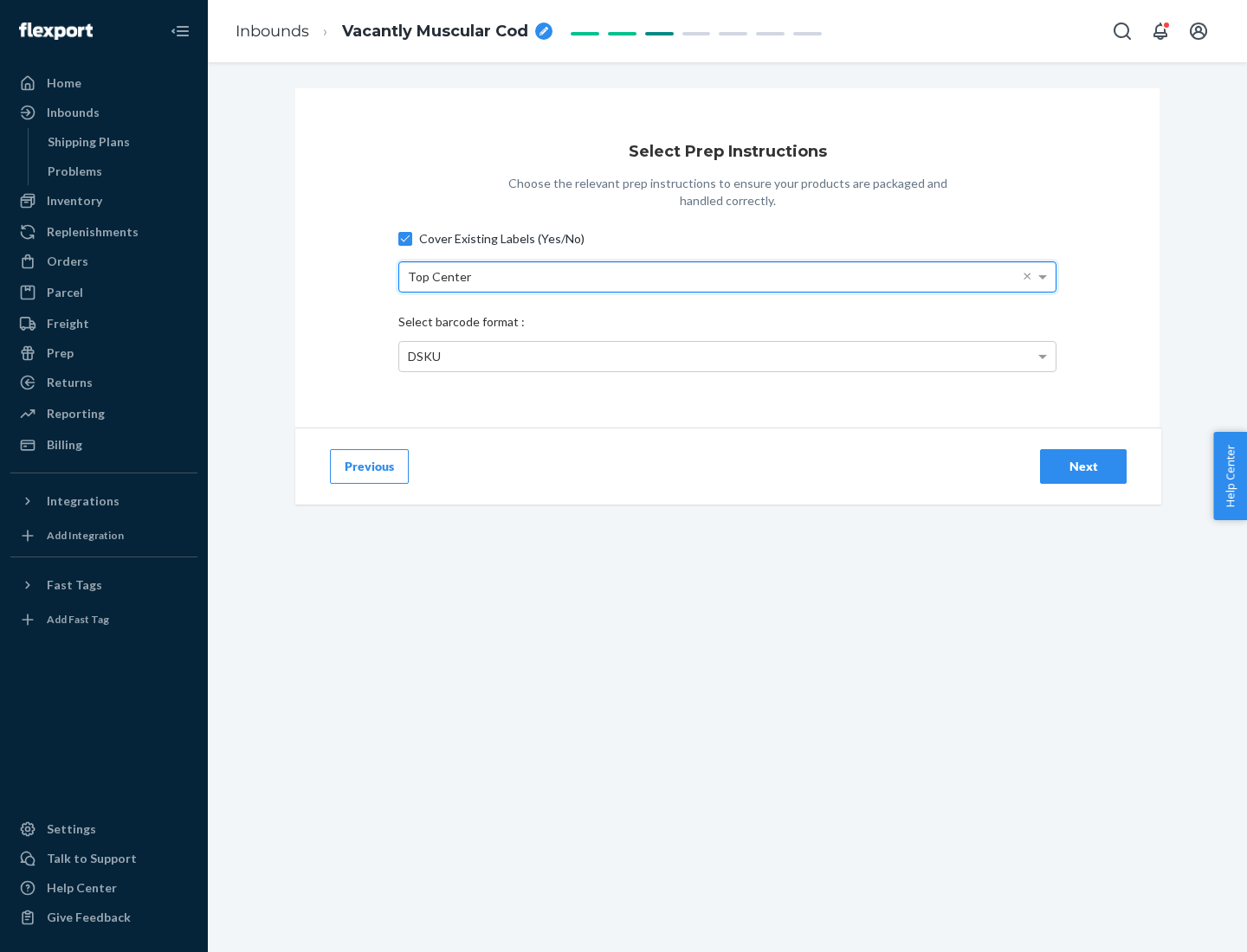
click at [728, 355] on div "DSKU" at bounding box center [727, 356] width 657 height 30
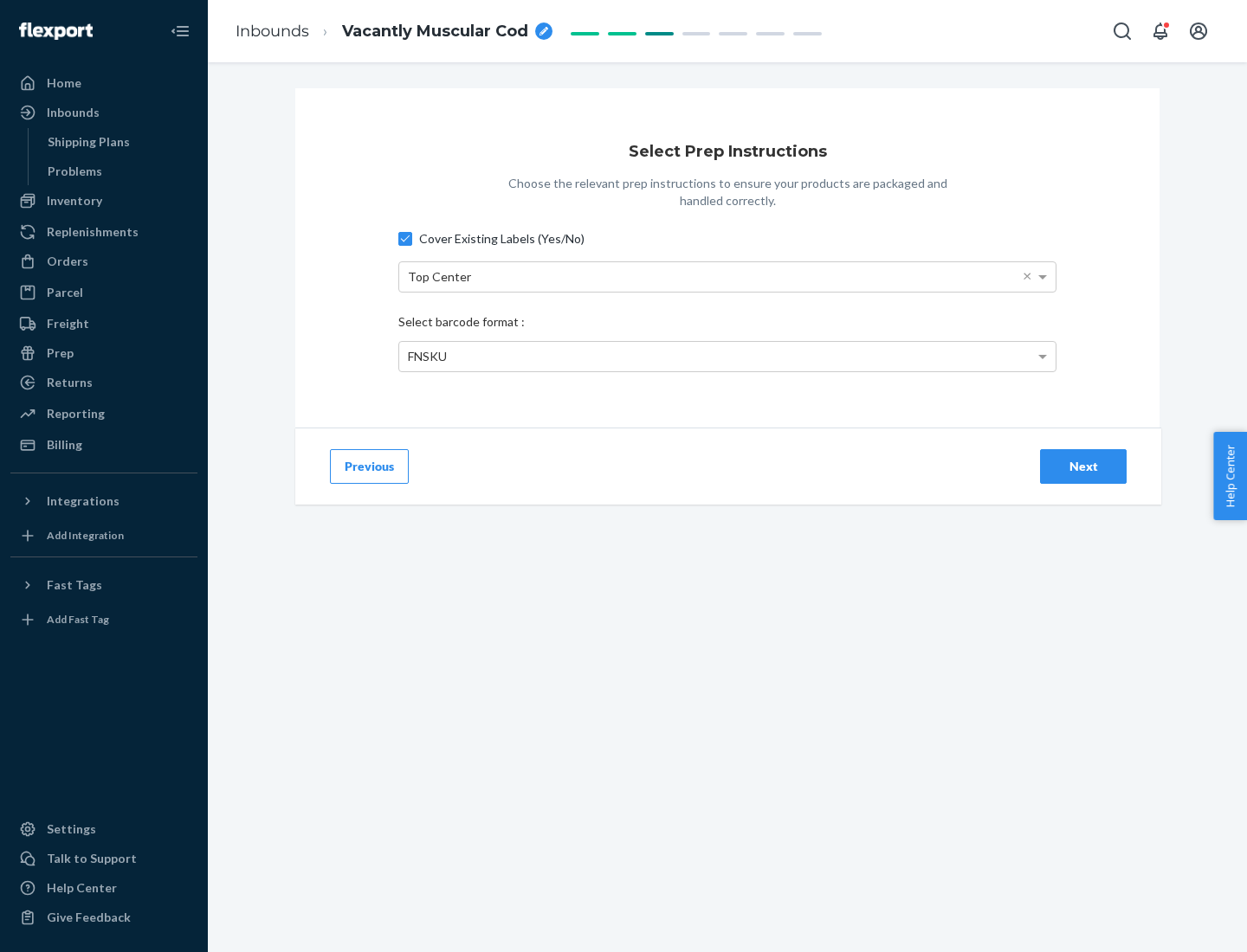
click at [1084, 465] on div "Next" at bounding box center [1084, 466] width 57 height 18
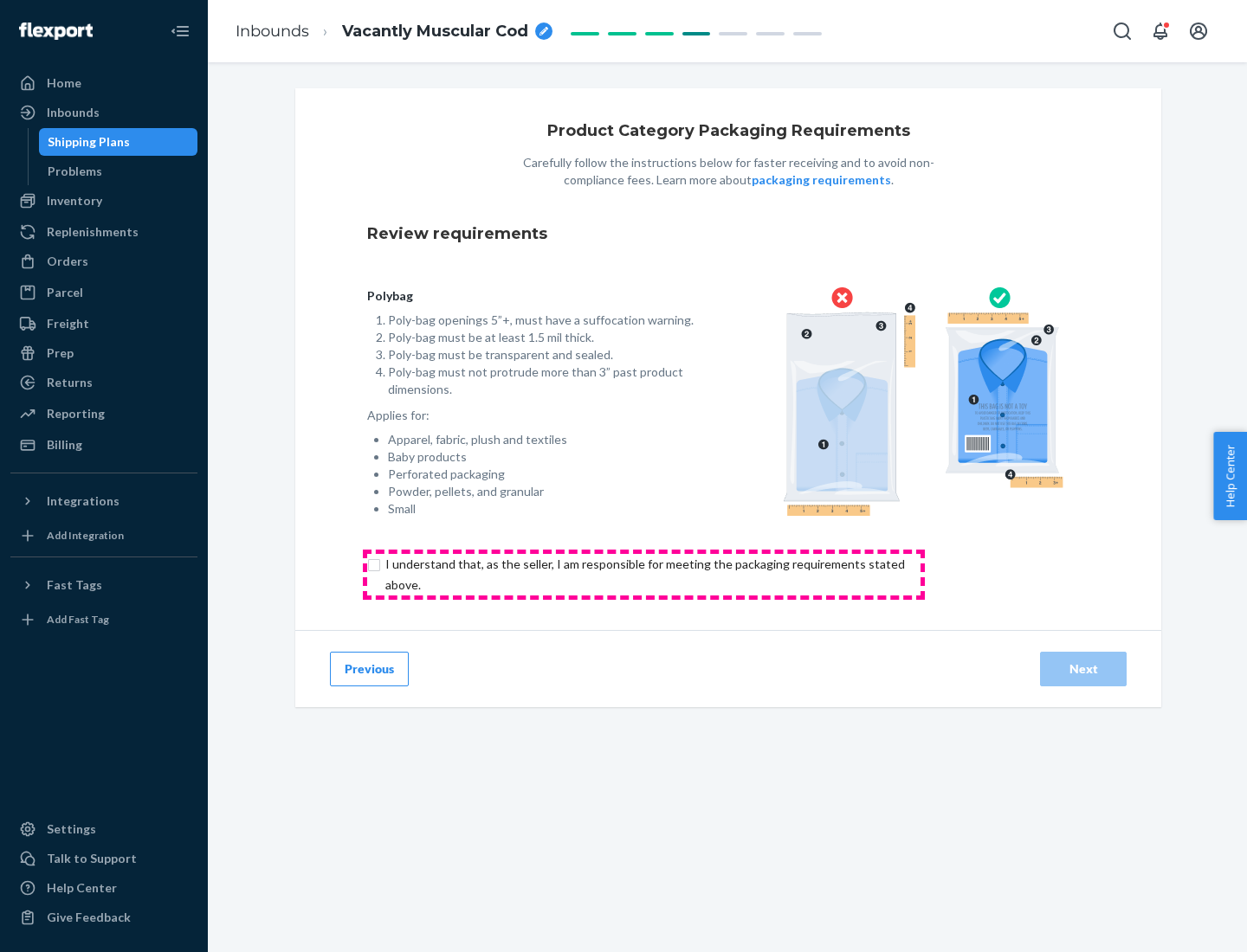
click at [644, 574] on input "checkbox" at bounding box center [656, 574] width 576 height 42
checkbox input "true"
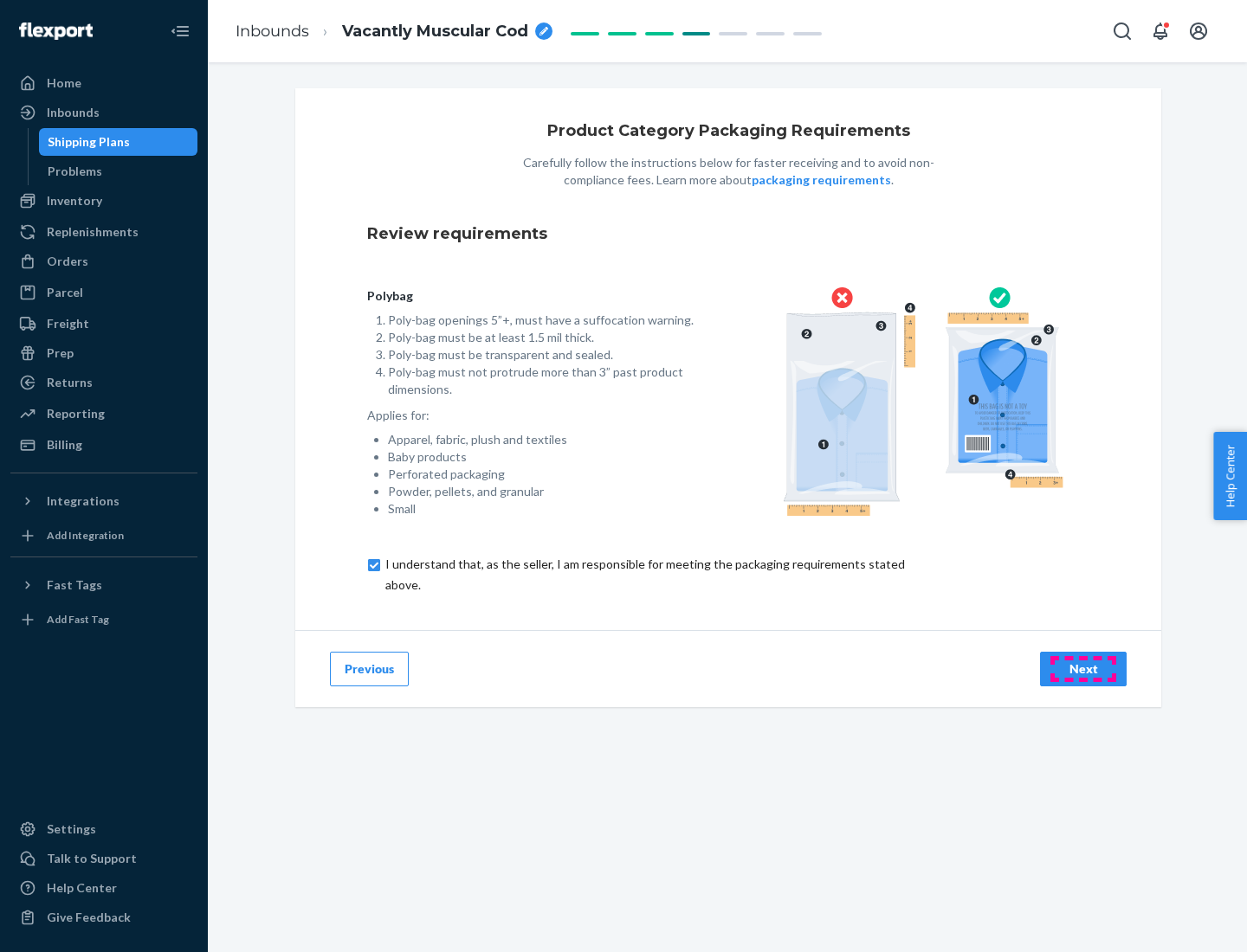
click at [1084, 669] on div "Next" at bounding box center [1084, 669] width 57 height 18
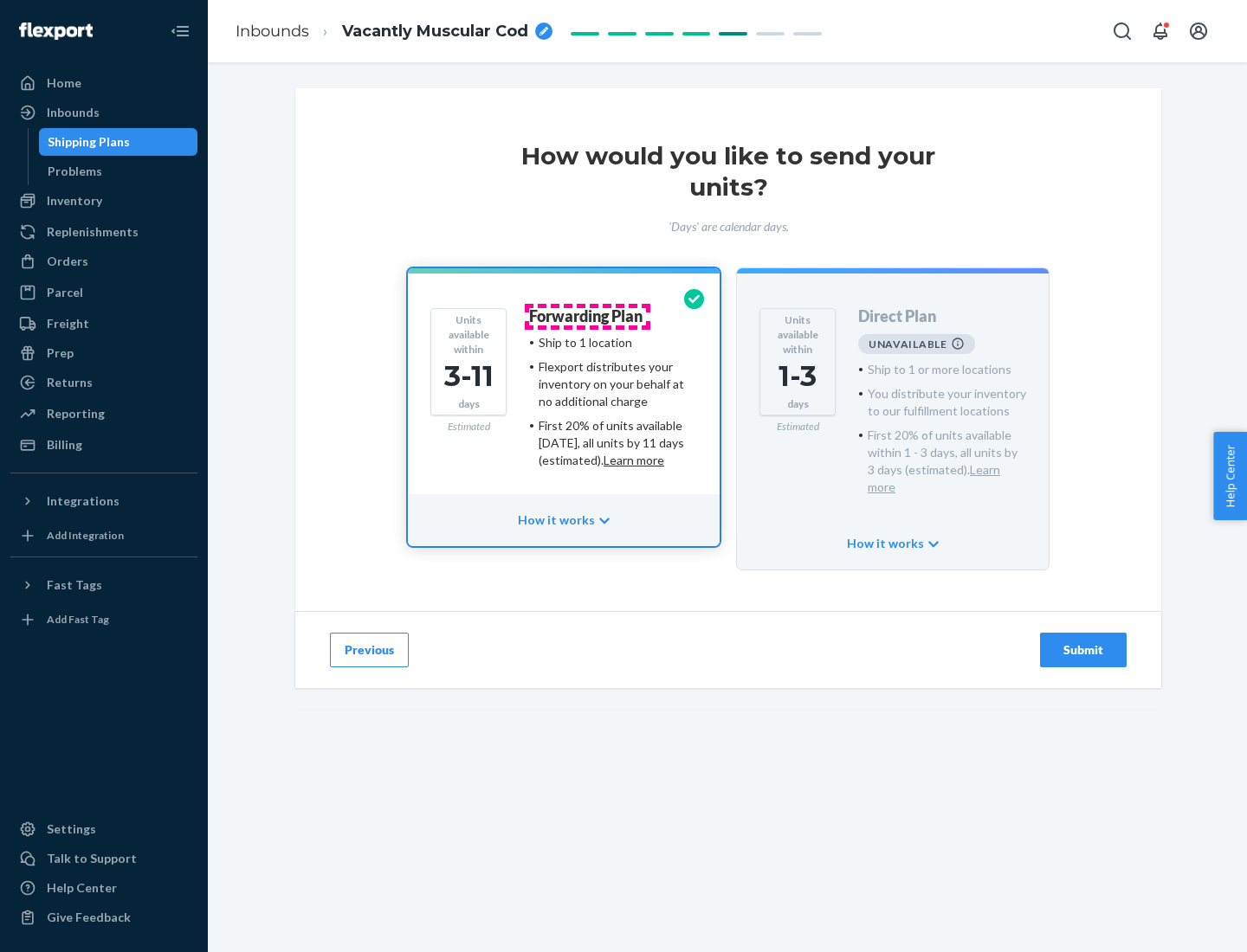
click at [587, 316] on h4 "Forwarding Plan" at bounding box center [586, 317] width 114 height 18
click at [1084, 642] on div "Submit" at bounding box center [1084, 650] width 57 height 18
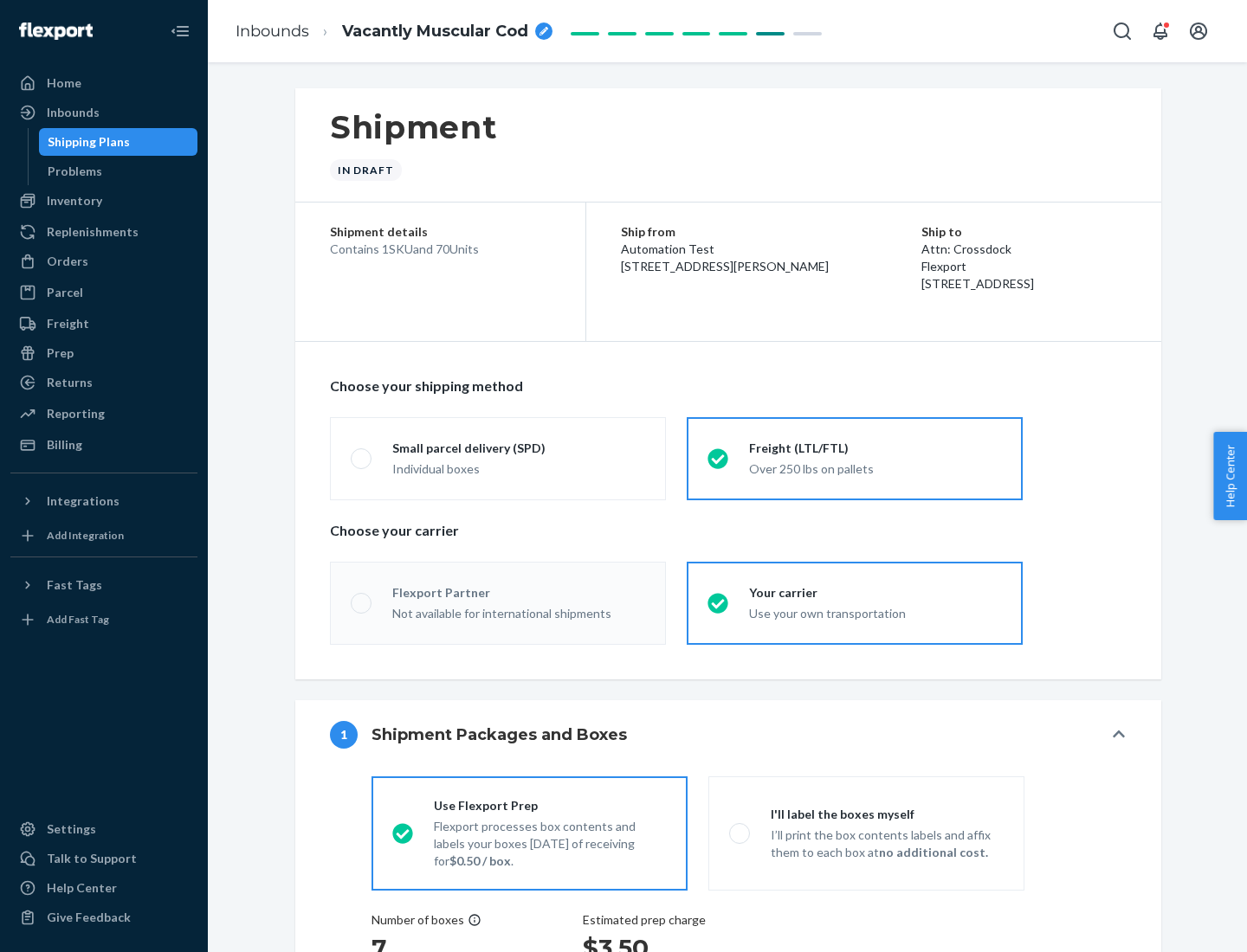
radio input "true"
radio input "false"
radio input "true"
radio input "false"
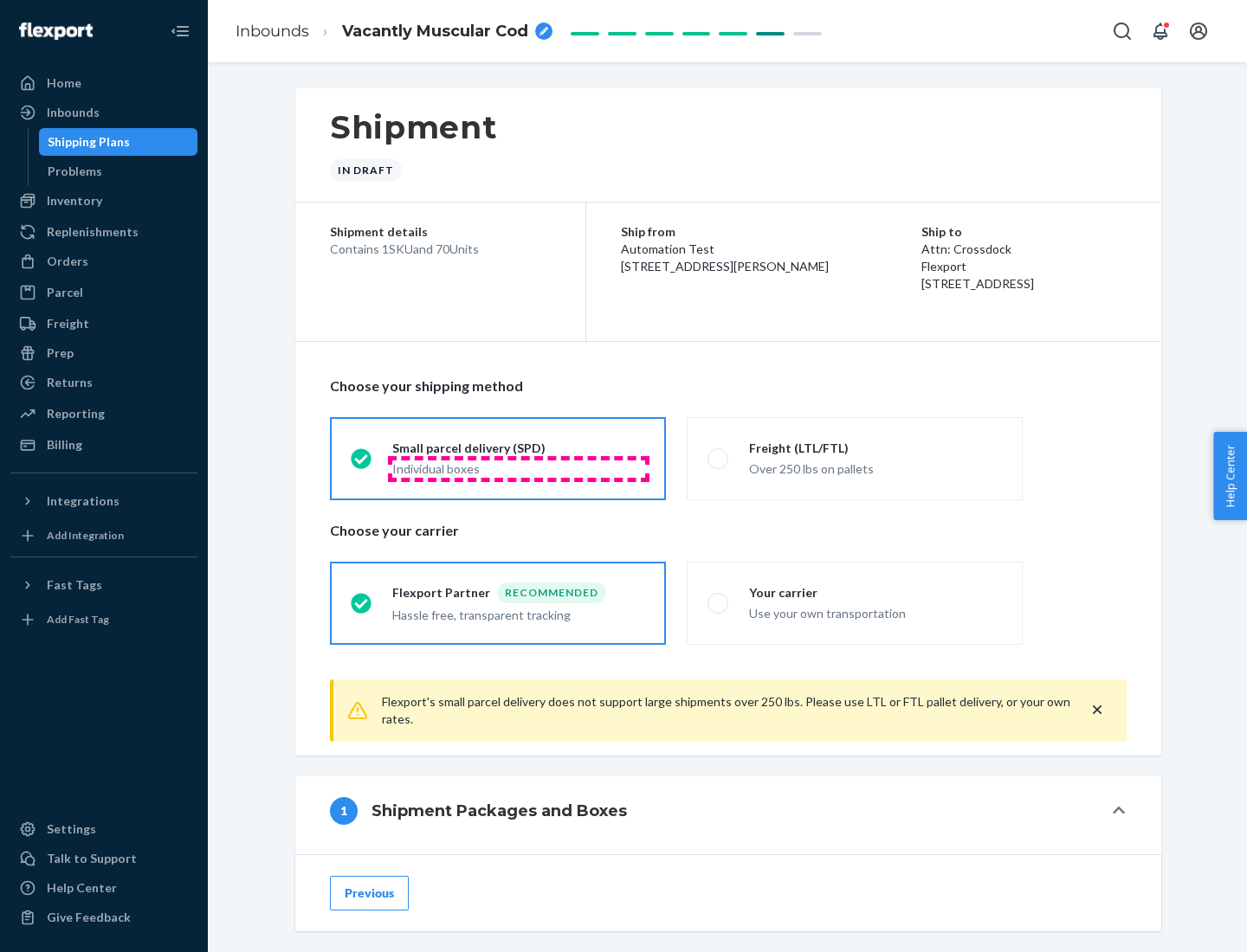
click at [519, 468] on div "Individual boxes" at bounding box center [519, 469] width 253 height 18
click at [362, 464] on input "Small parcel delivery (SPD) Individual boxes" at bounding box center [357, 458] width 11 height 11
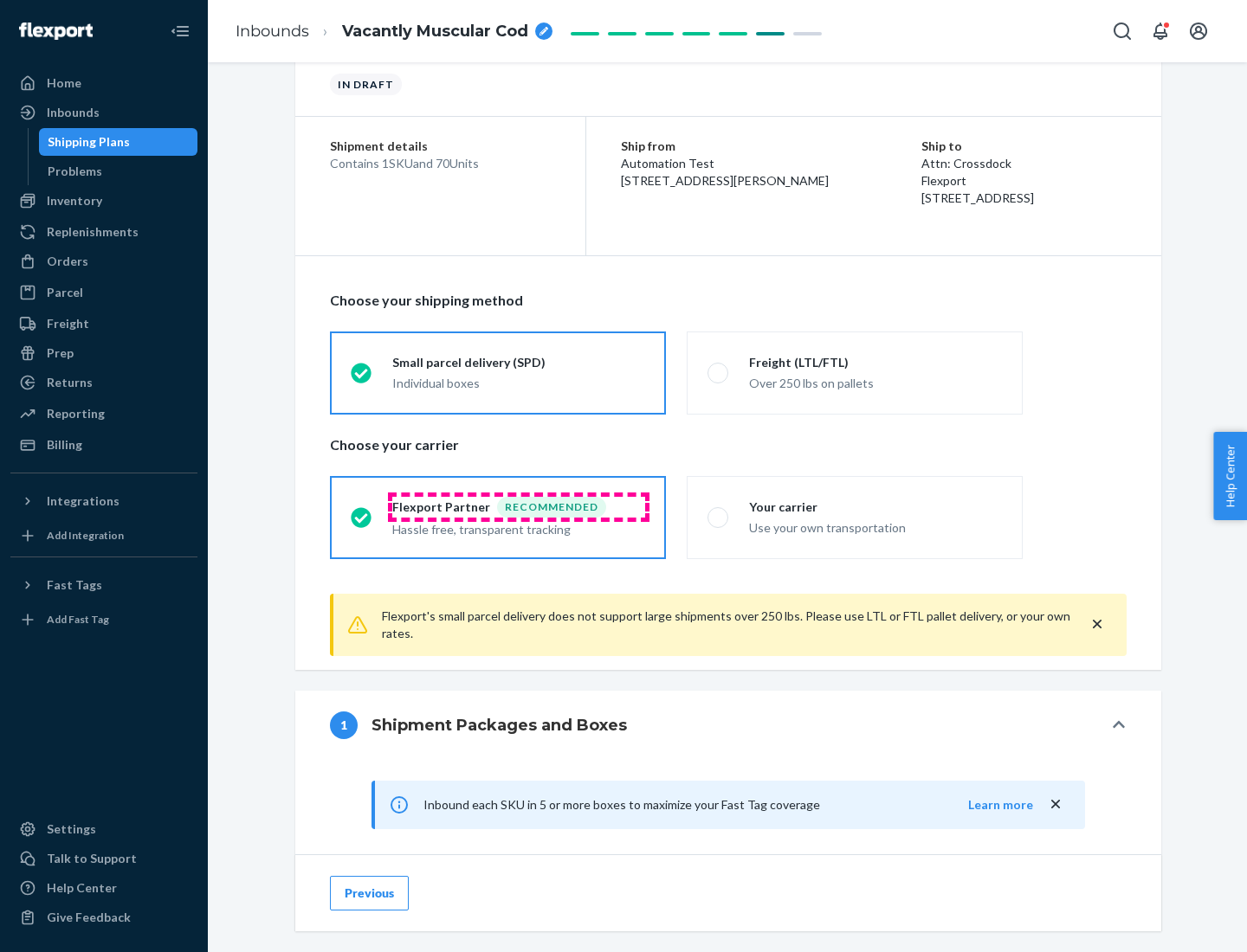
click at [519, 507] on div "Recommended" at bounding box center [551, 507] width 109 height 21
click at [362, 512] on input "Flexport Partner Recommended Hassle free, transparent tracking" at bounding box center [357, 517] width 11 height 11
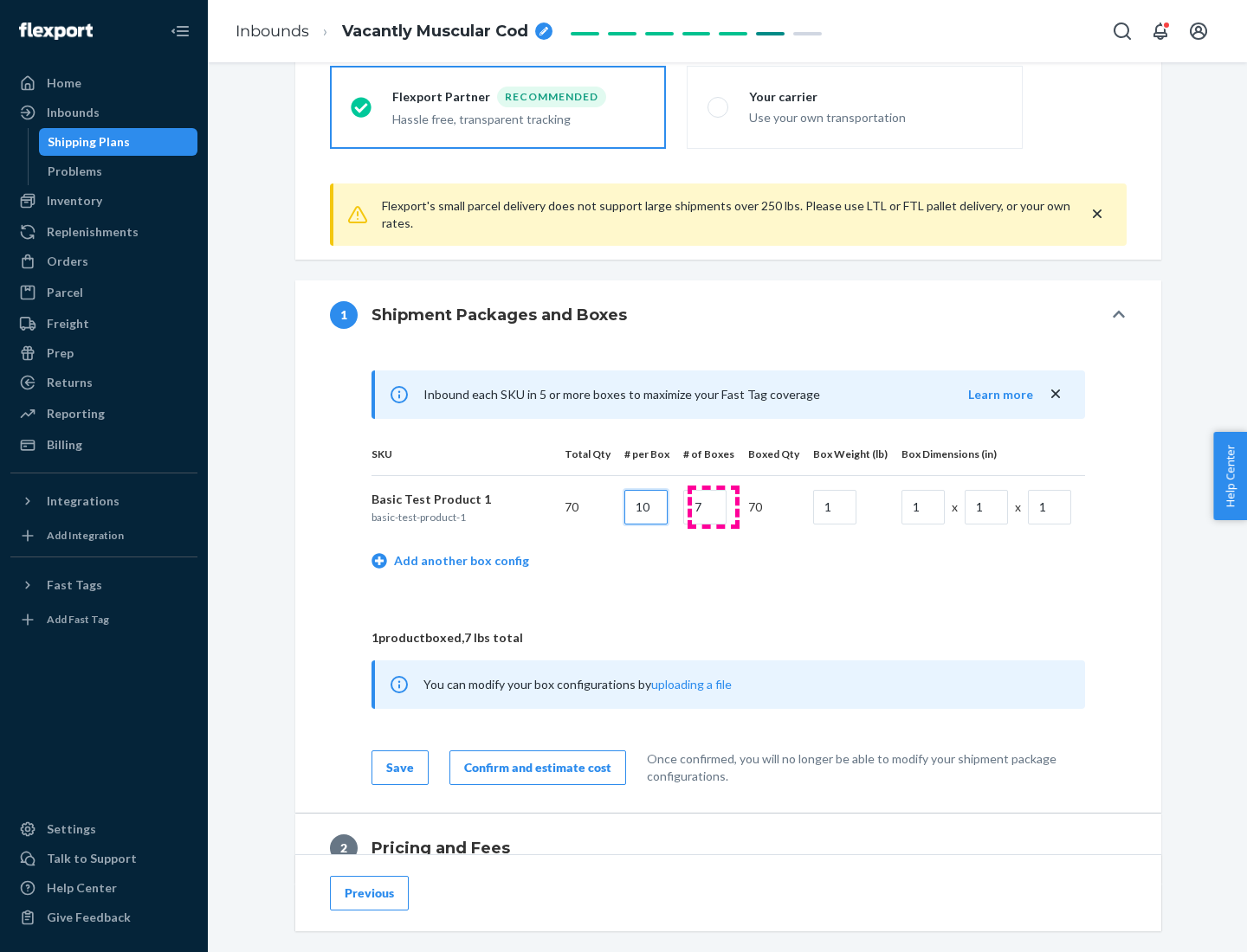
type input "10"
type input "7"
type input "1"
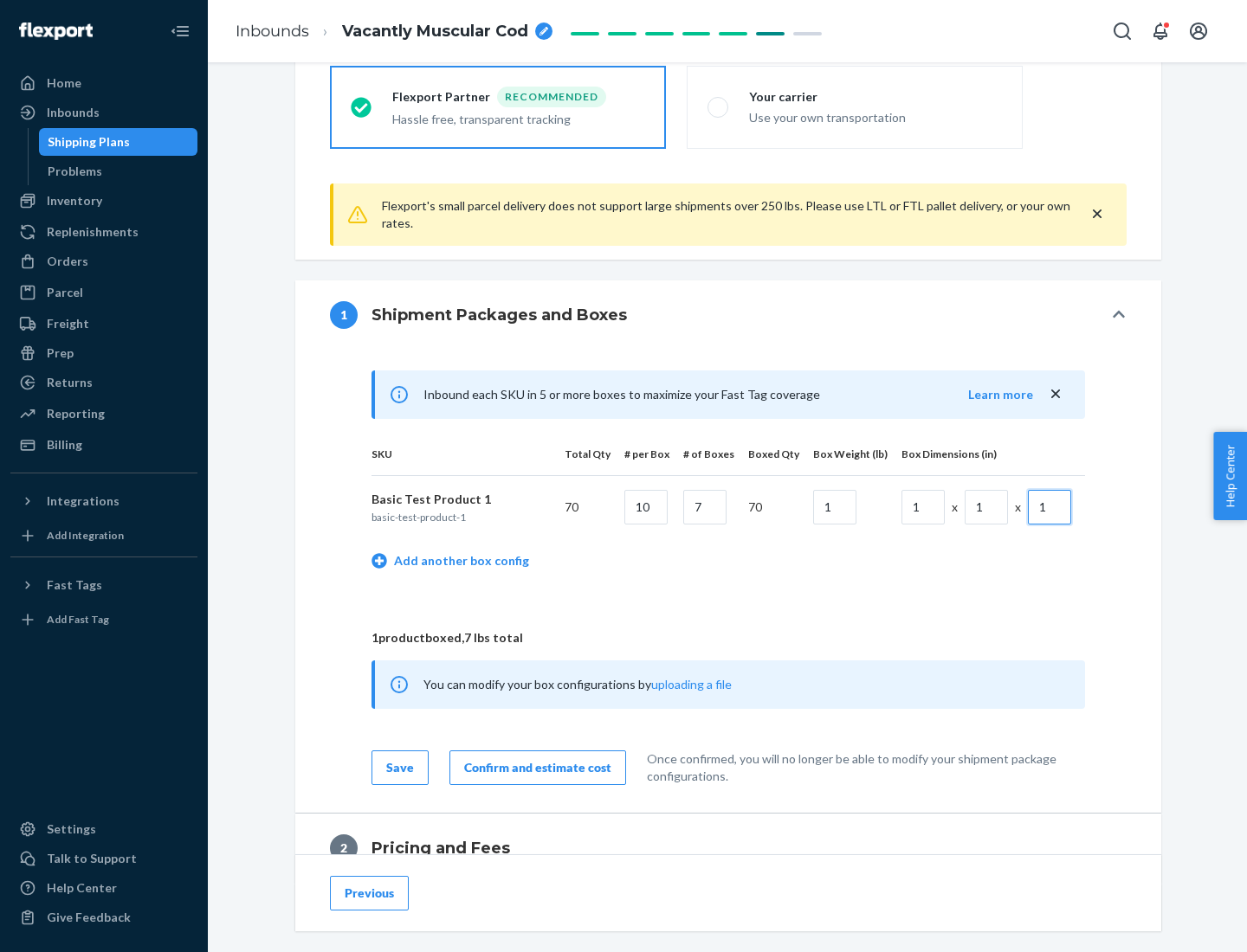
scroll to position [756, 0]
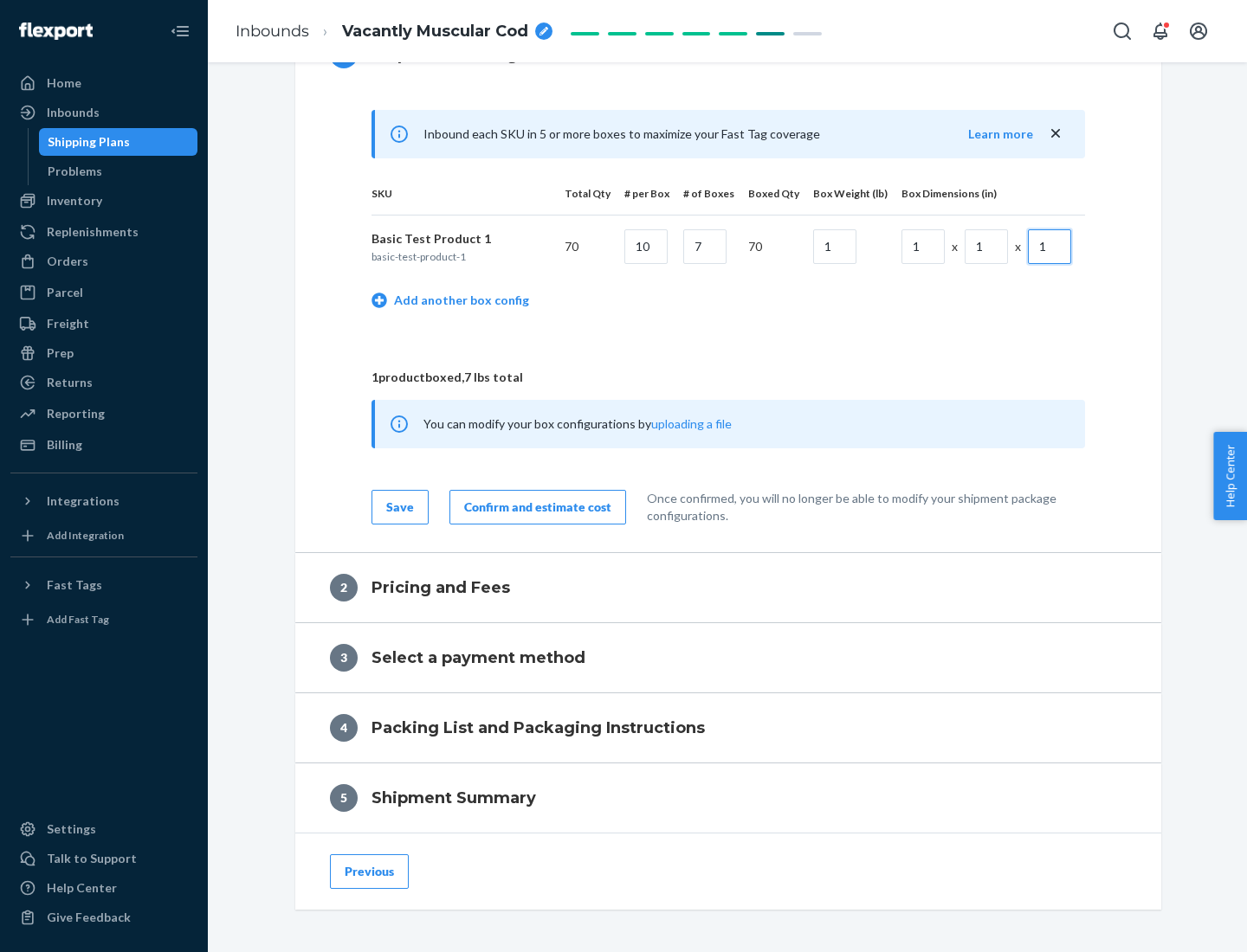
type input "1"
click at [535, 507] on div "Confirm and estimate cost" at bounding box center [538, 507] width 147 height 18
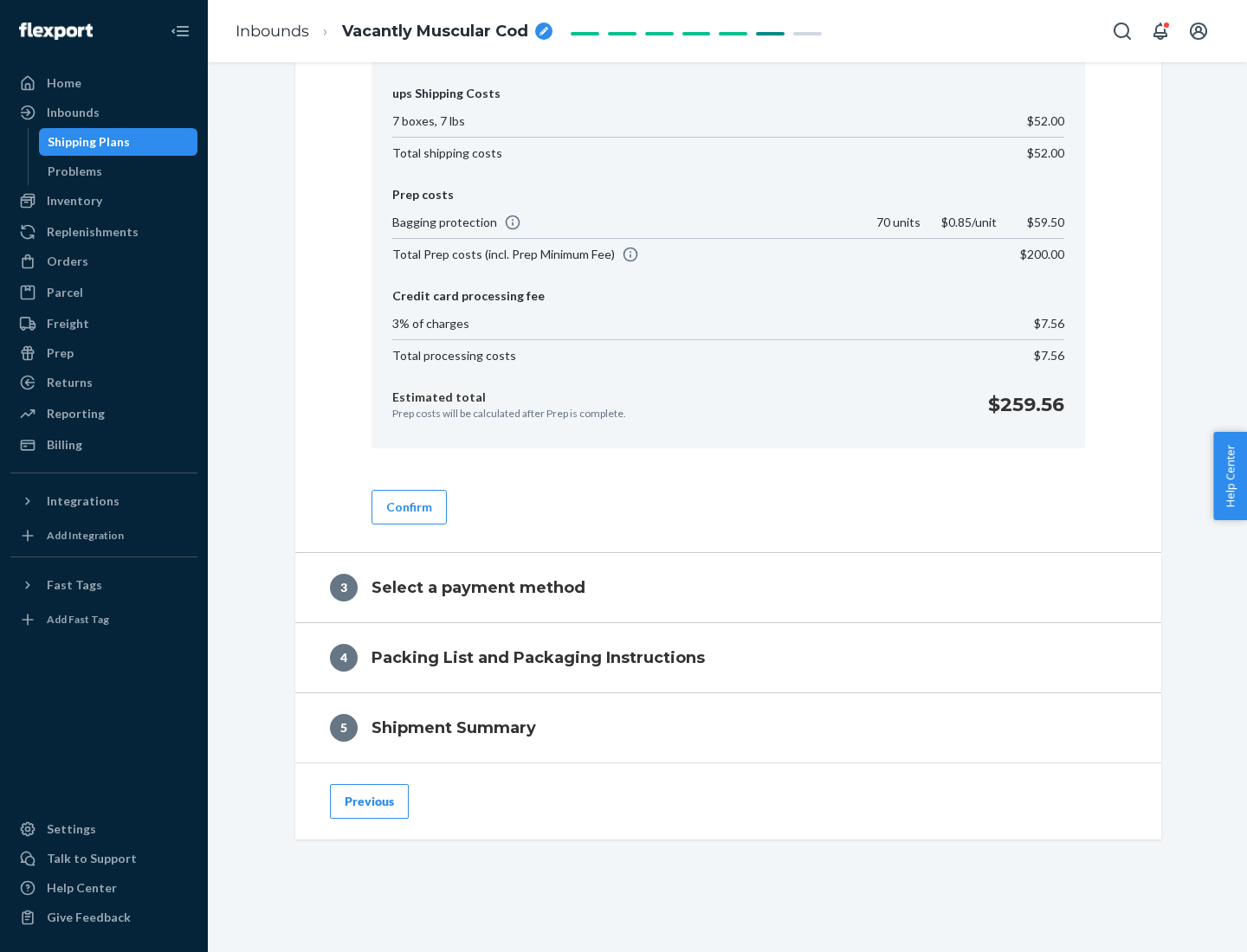
click at [408, 507] on button "Confirm" at bounding box center [409, 508] width 76 height 35
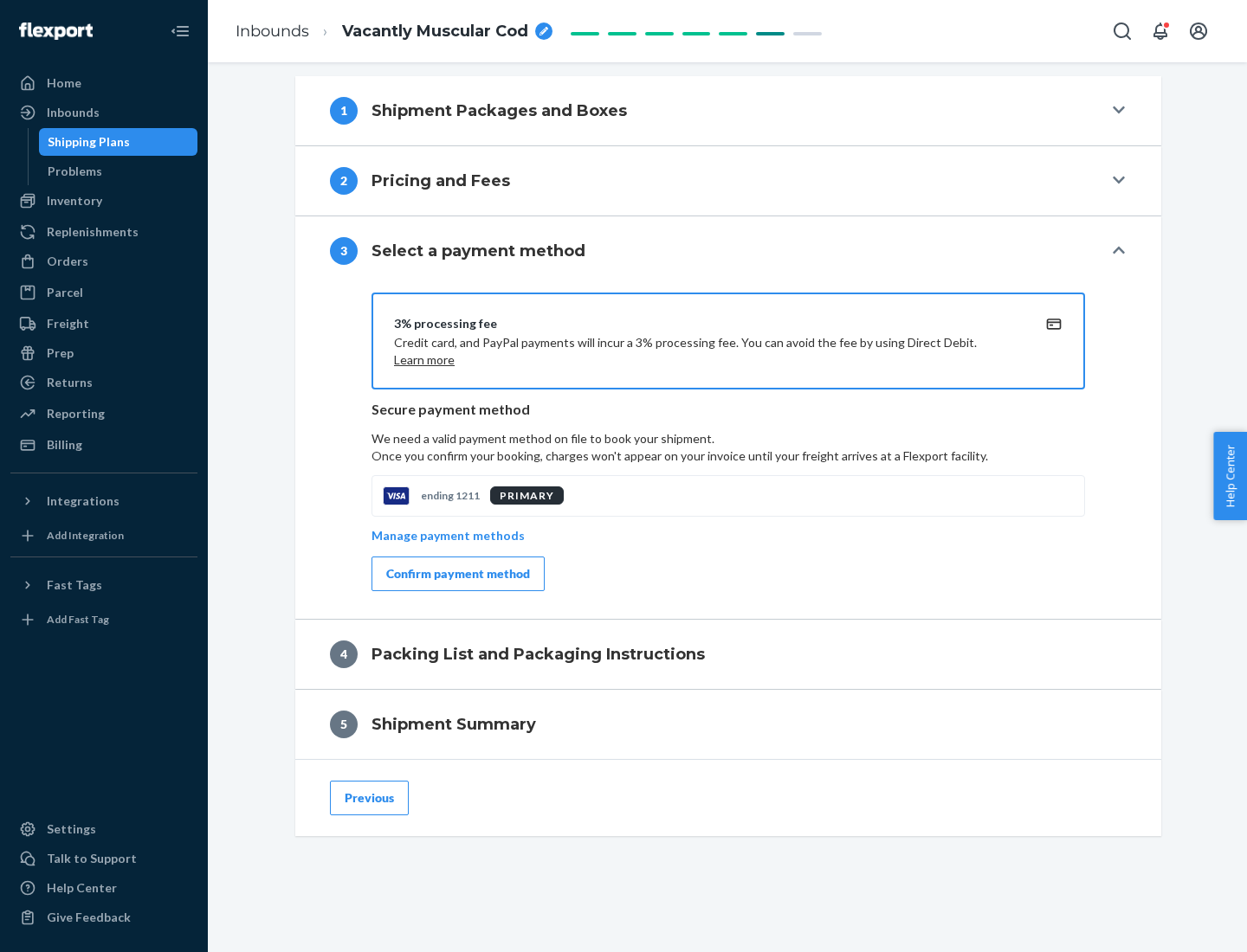
scroll to position [701, 0]
click at [456, 574] on div "Confirm payment method" at bounding box center [458, 573] width 144 height 18
